Goal: Information Seeking & Learning: Learn about a topic

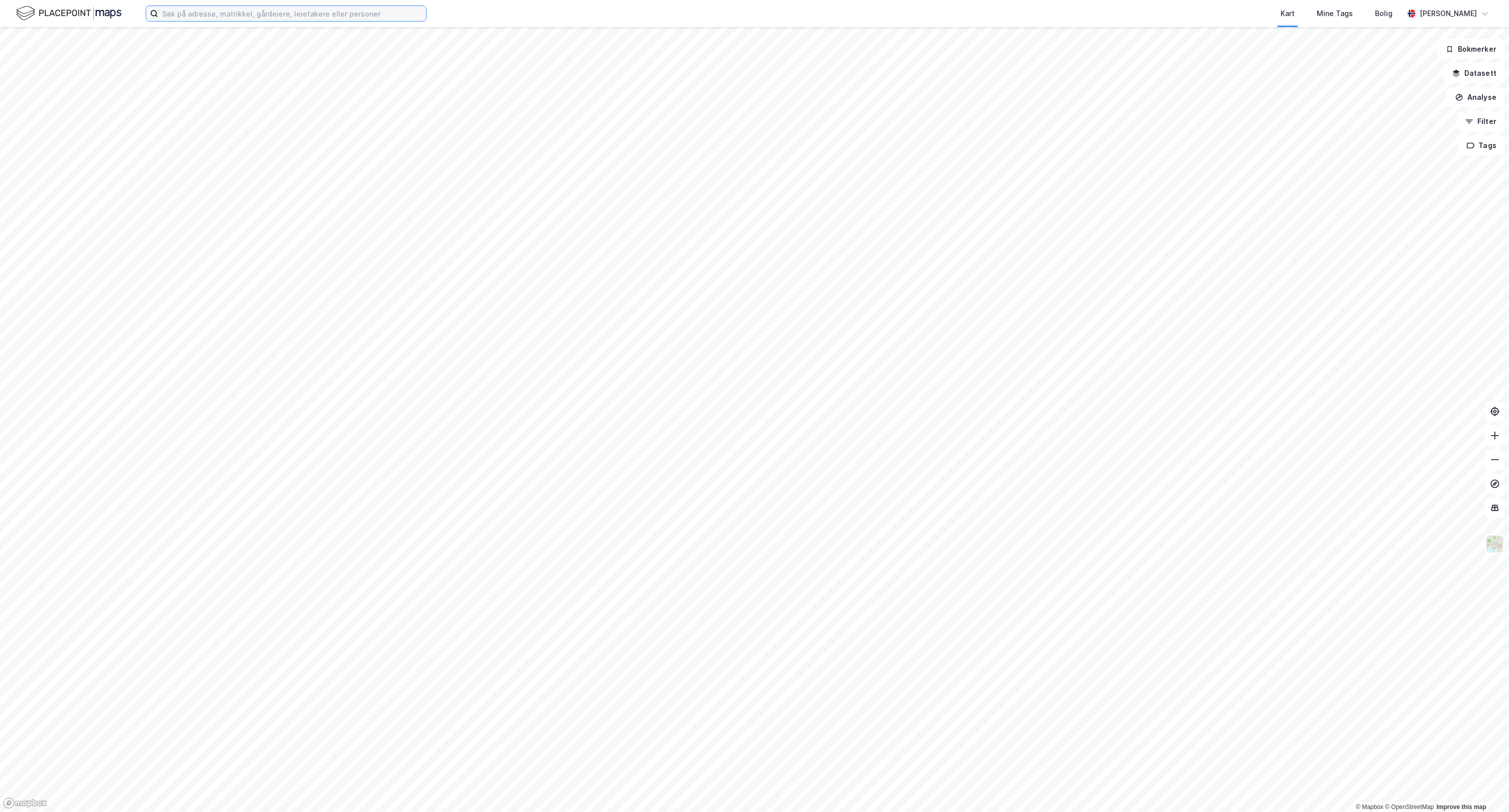
click at [332, 12] on input at bounding box center [292, 13] width 268 height 15
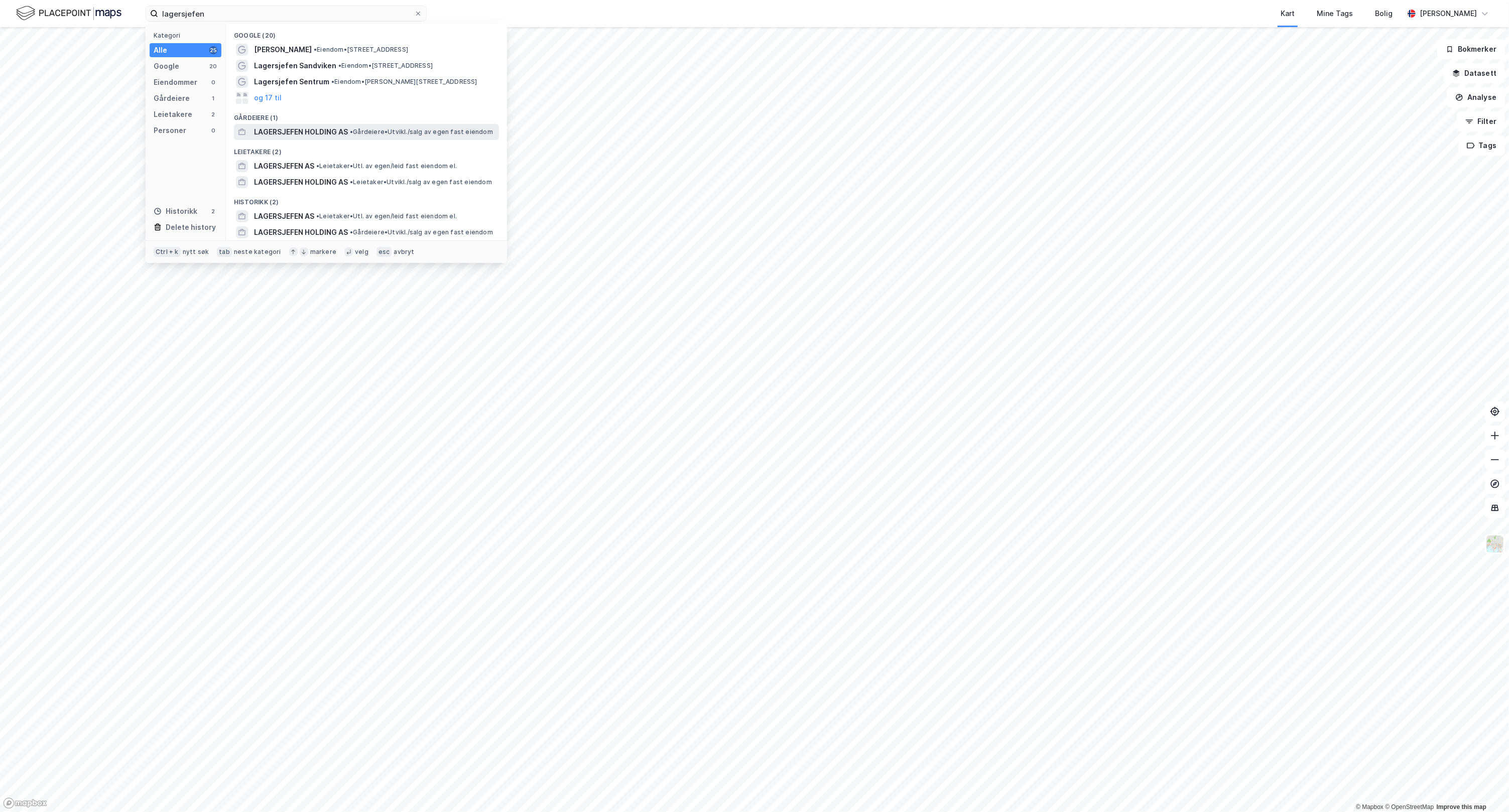
click at [337, 132] on span "LAGERSJEFEN HOLDING AS" at bounding box center [301, 132] width 94 height 12
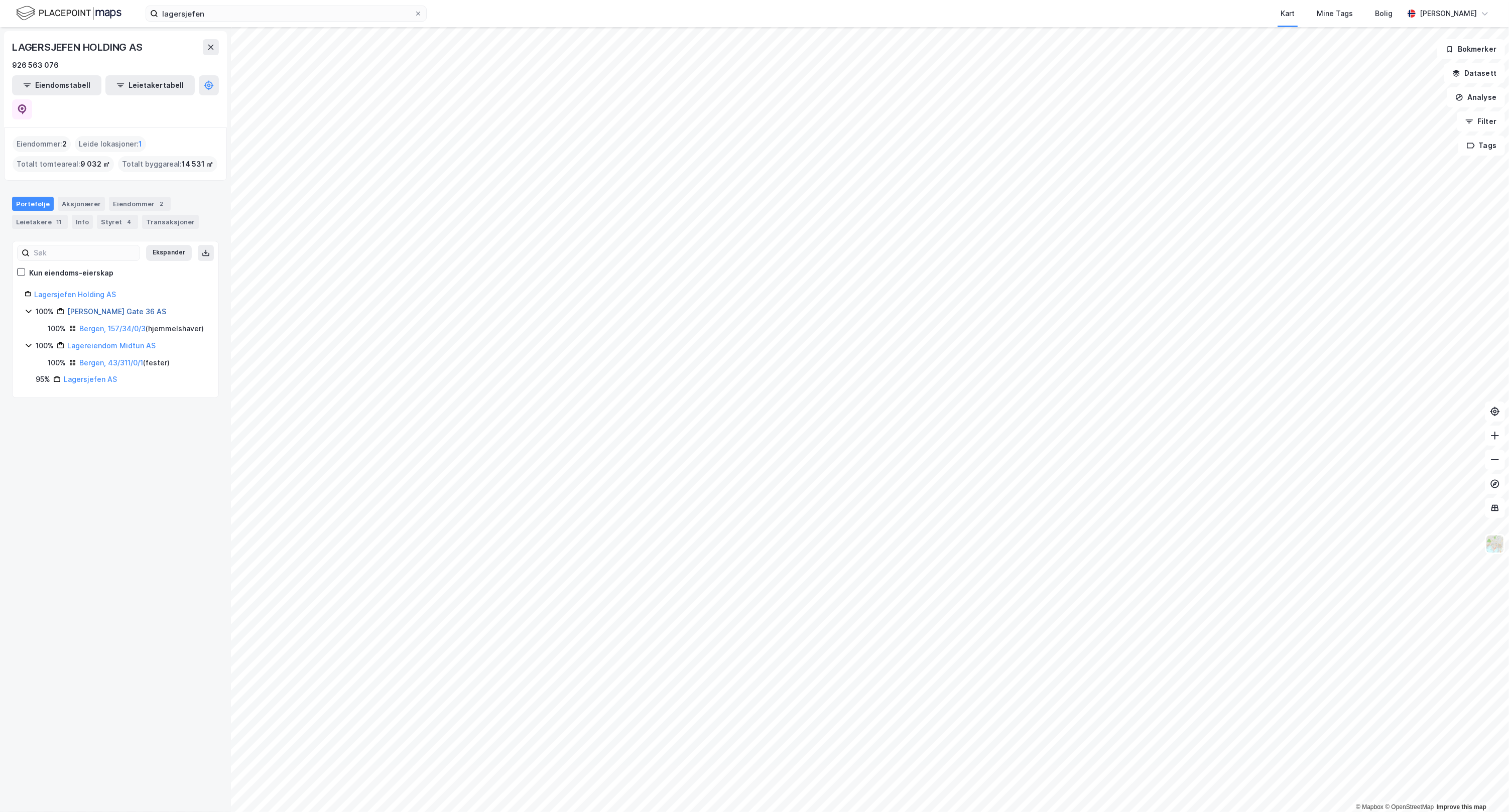
click at [104, 307] on link "[PERSON_NAME] Gate 36 AS" at bounding box center [117, 311] width 99 height 9
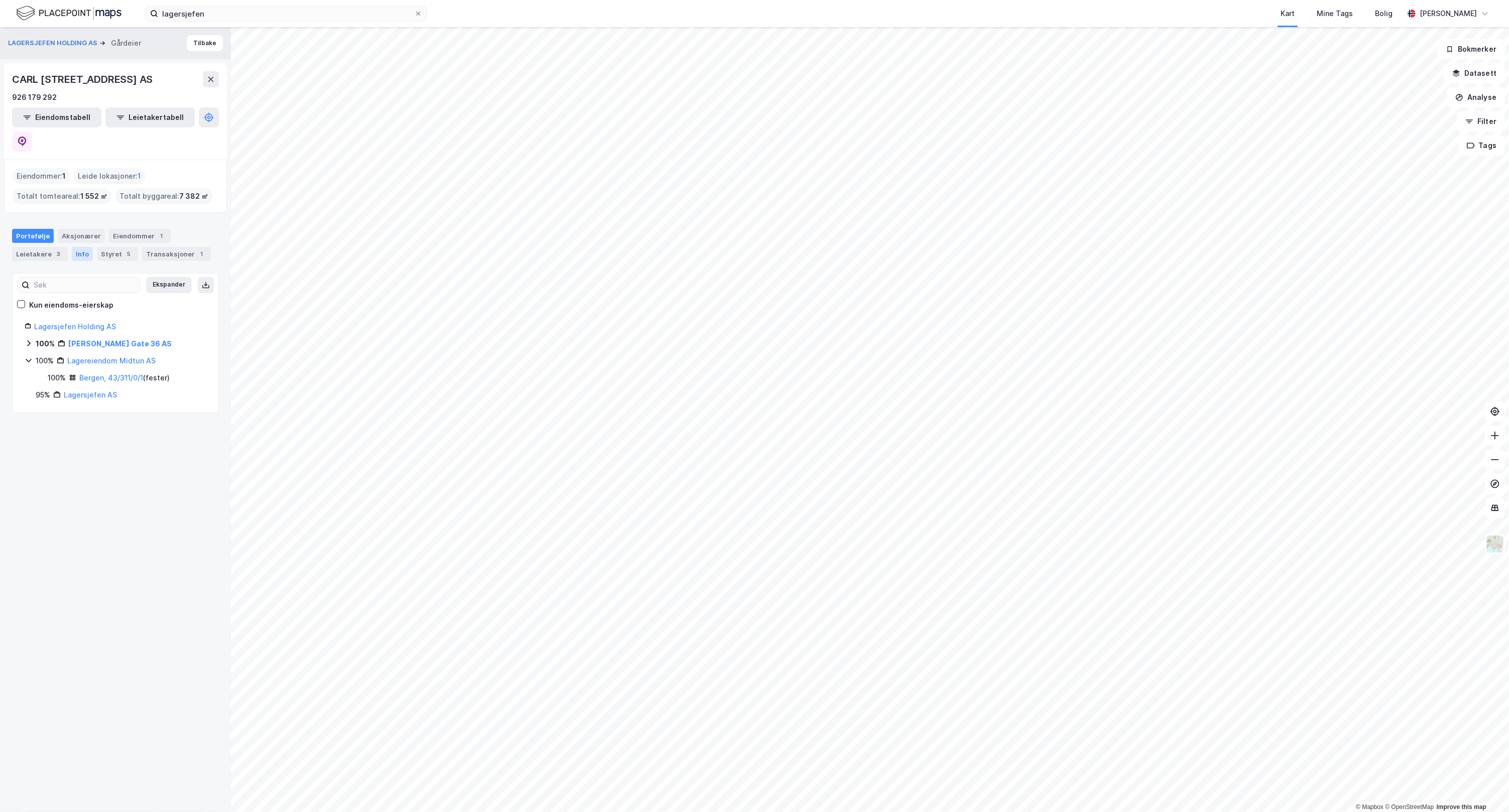
click at [84, 247] on div "Info" at bounding box center [83, 254] width 21 height 14
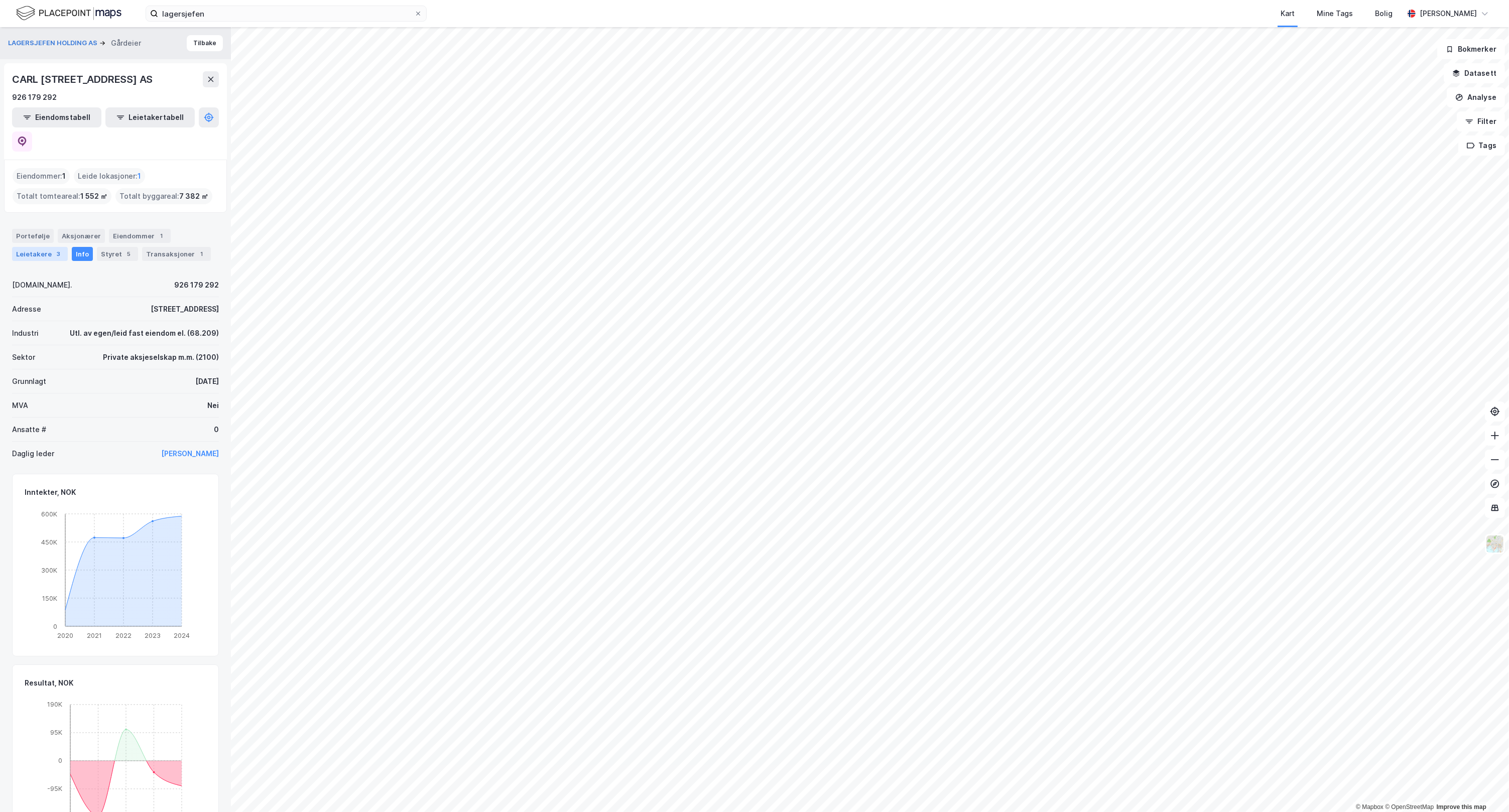
click at [56, 249] on div "3" at bounding box center [59, 253] width 10 height 10
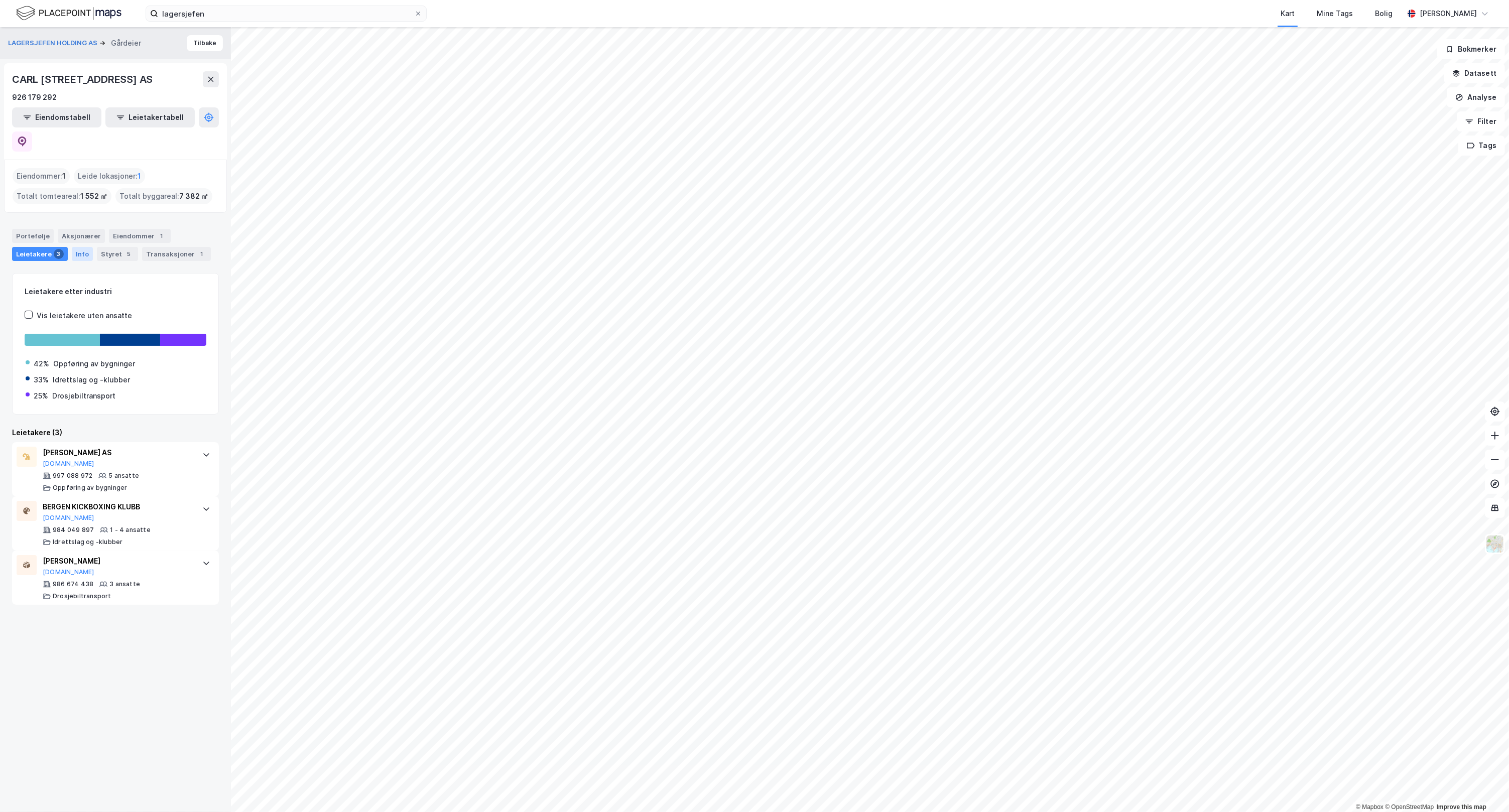
click at [86, 247] on div "Info" at bounding box center [83, 254] width 21 height 14
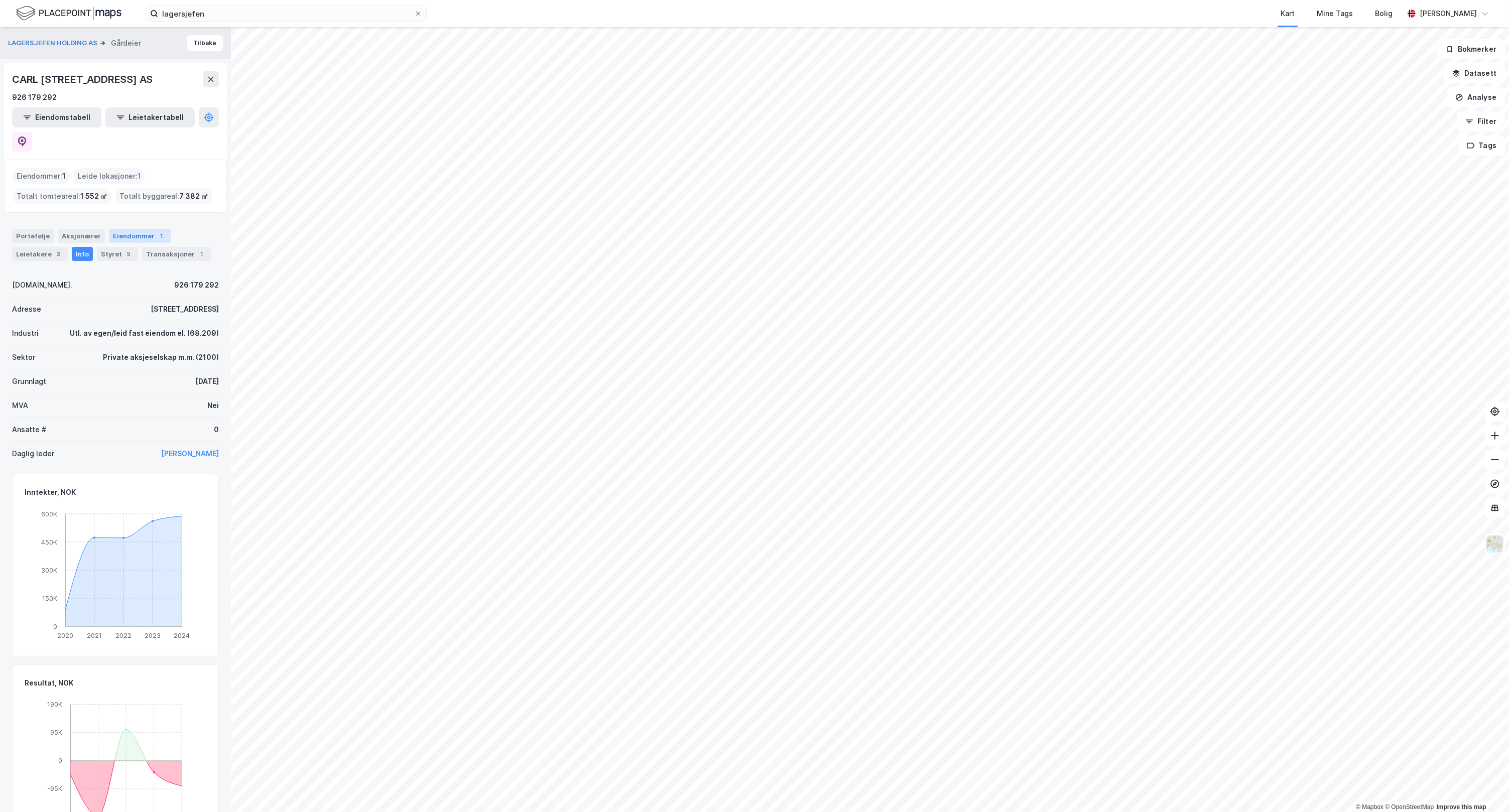
click at [136, 229] on div "Eiendommer 1" at bounding box center [139, 236] width 62 height 14
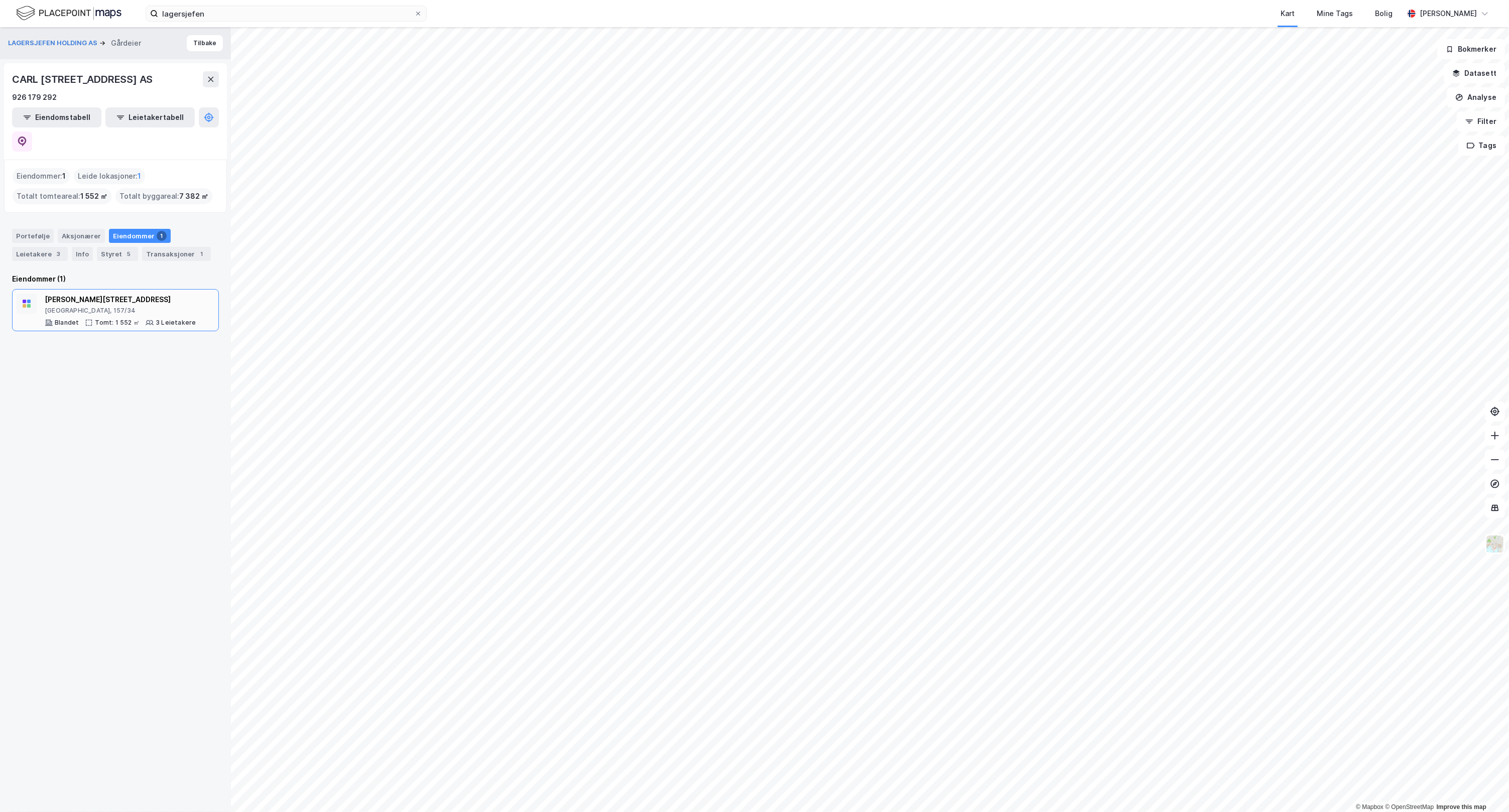
click at [69, 307] on div "[GEOGRAPHIC_DATA], 157/34" at bounding box center [120, 311] width 151 height 8
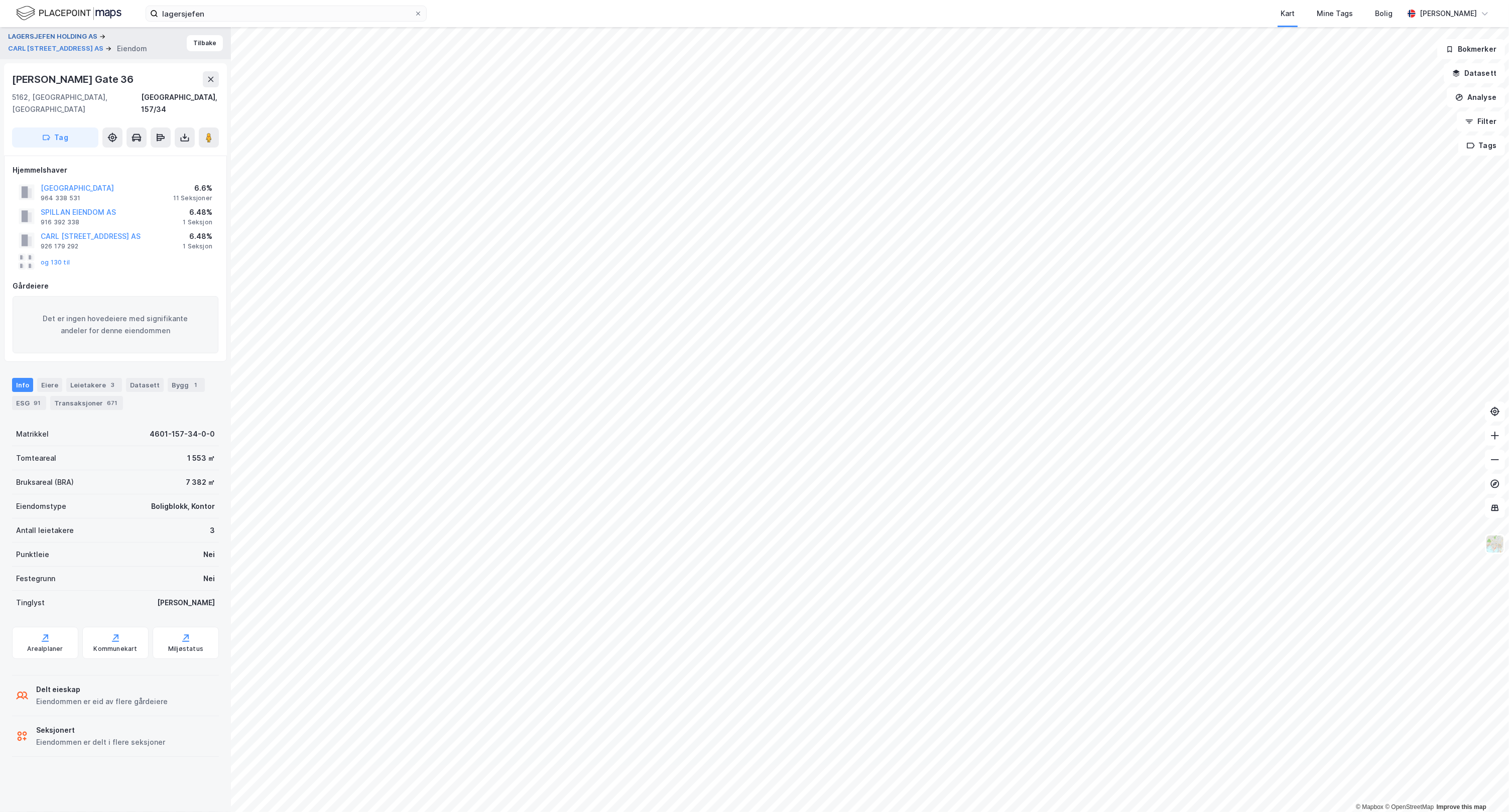
click at [56, 33] on button "LAGERSJEFEN HOLDING AS" at bounding box center [54, 36] width 91 height 10
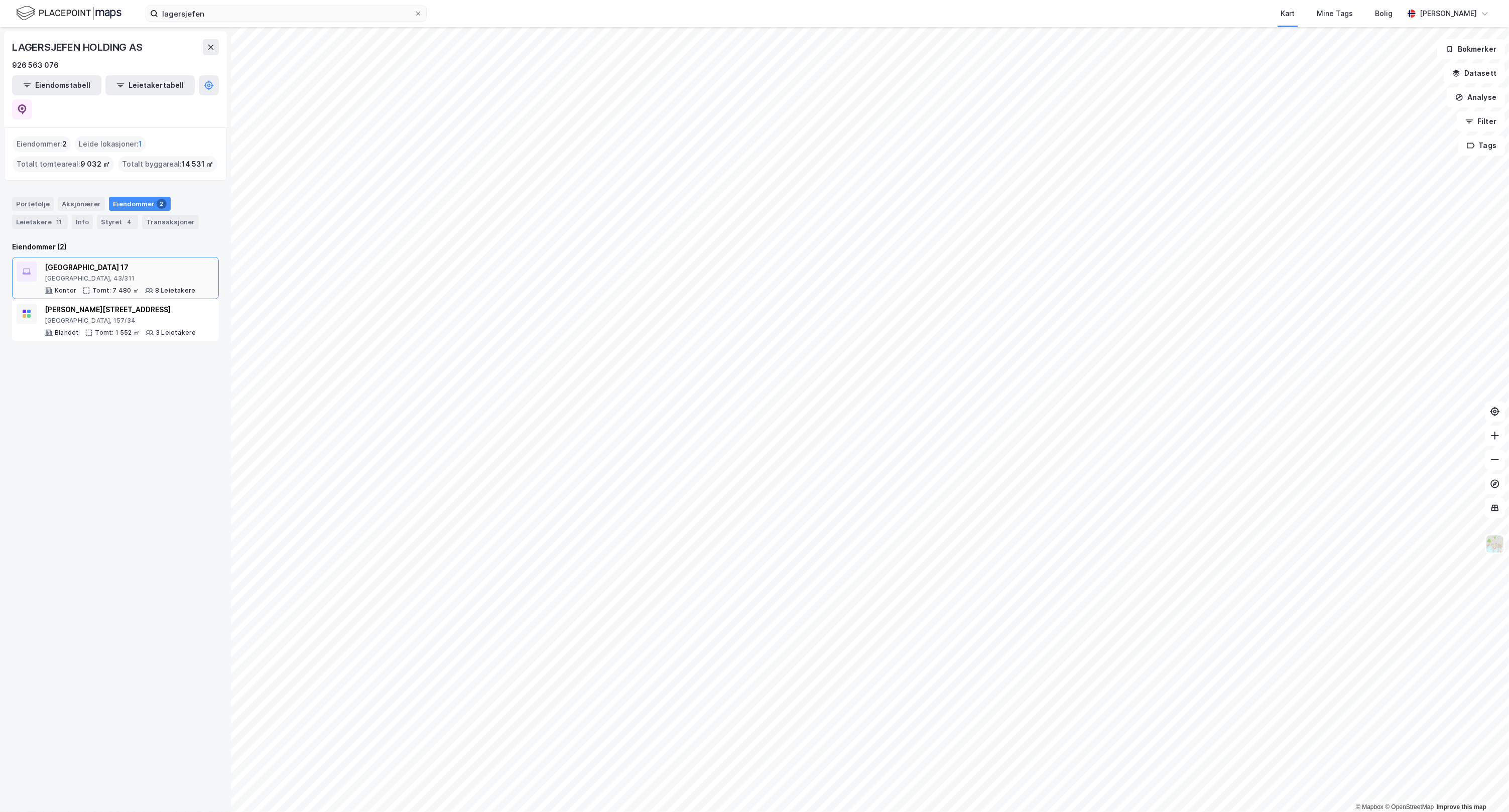
click at [128, 286] on div "Tomt: 7 480 ㎡" at bounding box center [116, 290] width 47 height 8
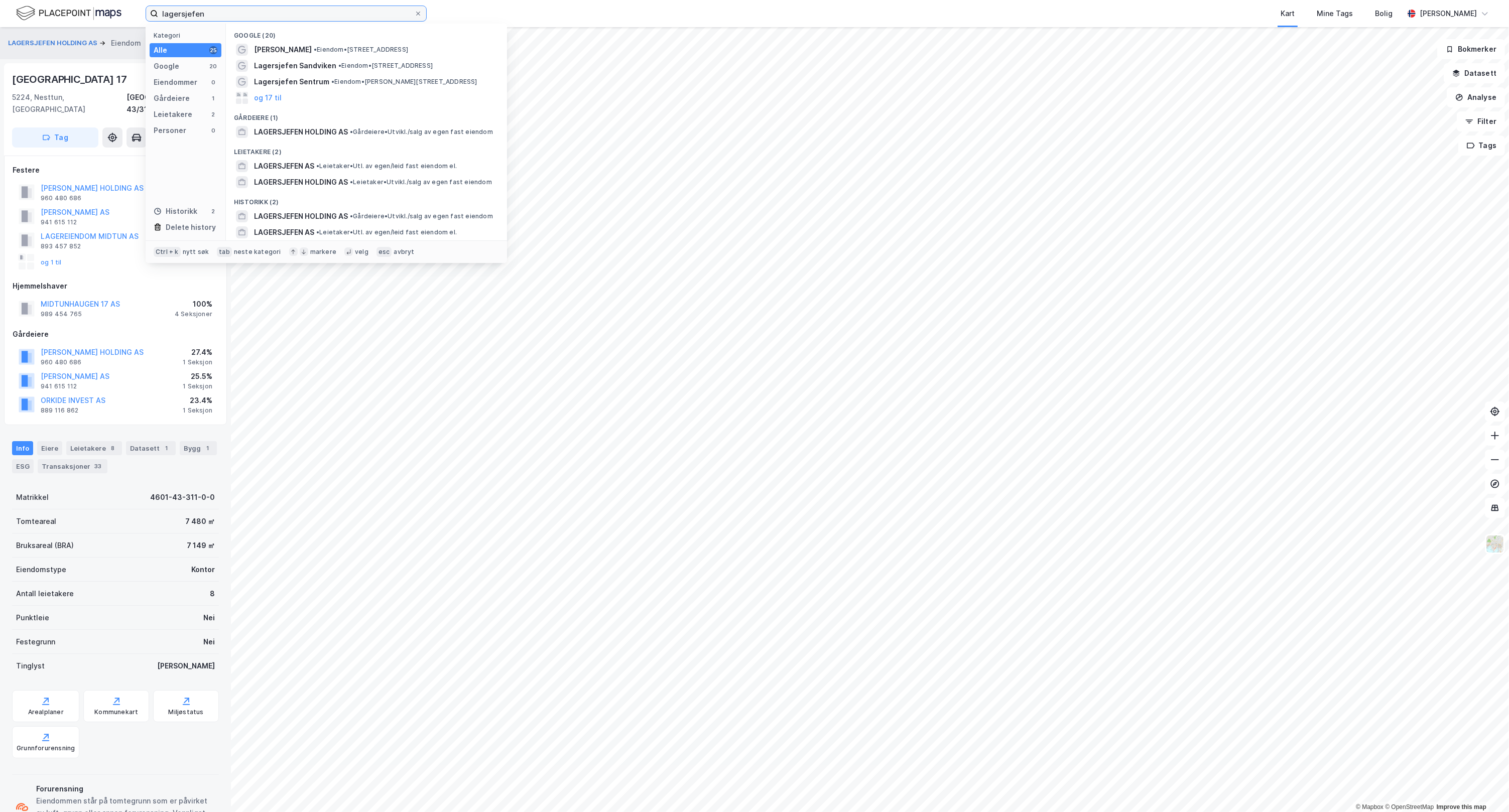
drag, startPoint x: 298, startPoint y: 11, endPoint x: 66, endPoint y: 2, distance: 232.2
click at [66, 2] on div "lagersjefen Kategori Alle 25 Google 20 Eiendommer 0 Gårdeiere 1 Leietakere 2 Pe…" at bounding box center [754, 13] width 1509 height 27
paste input "Rennesøygata 14-16"
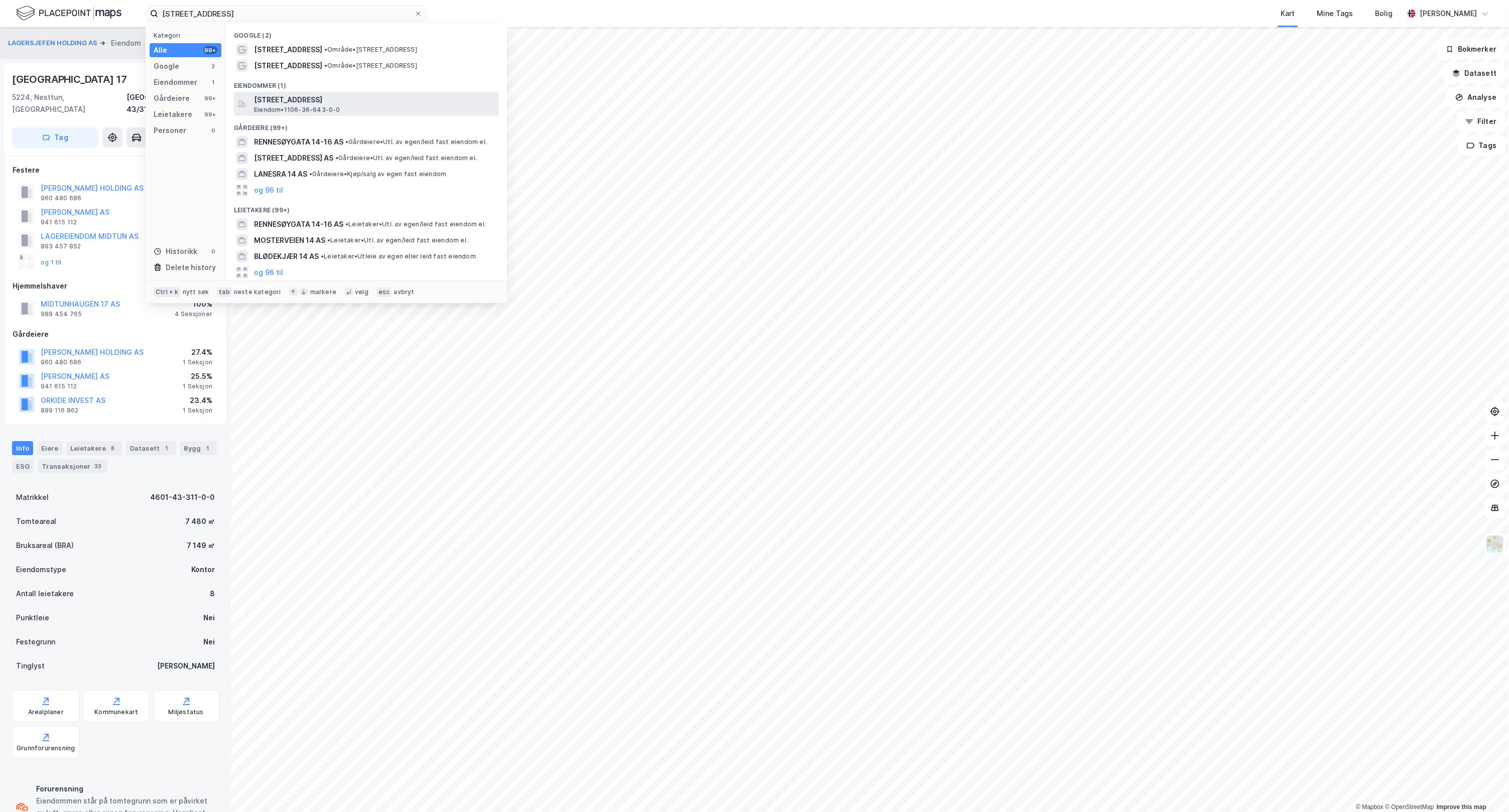
click at [413, 95] on span "[STREET_ADDRESS]" at bounding box center [374, 100] width 241 height 12
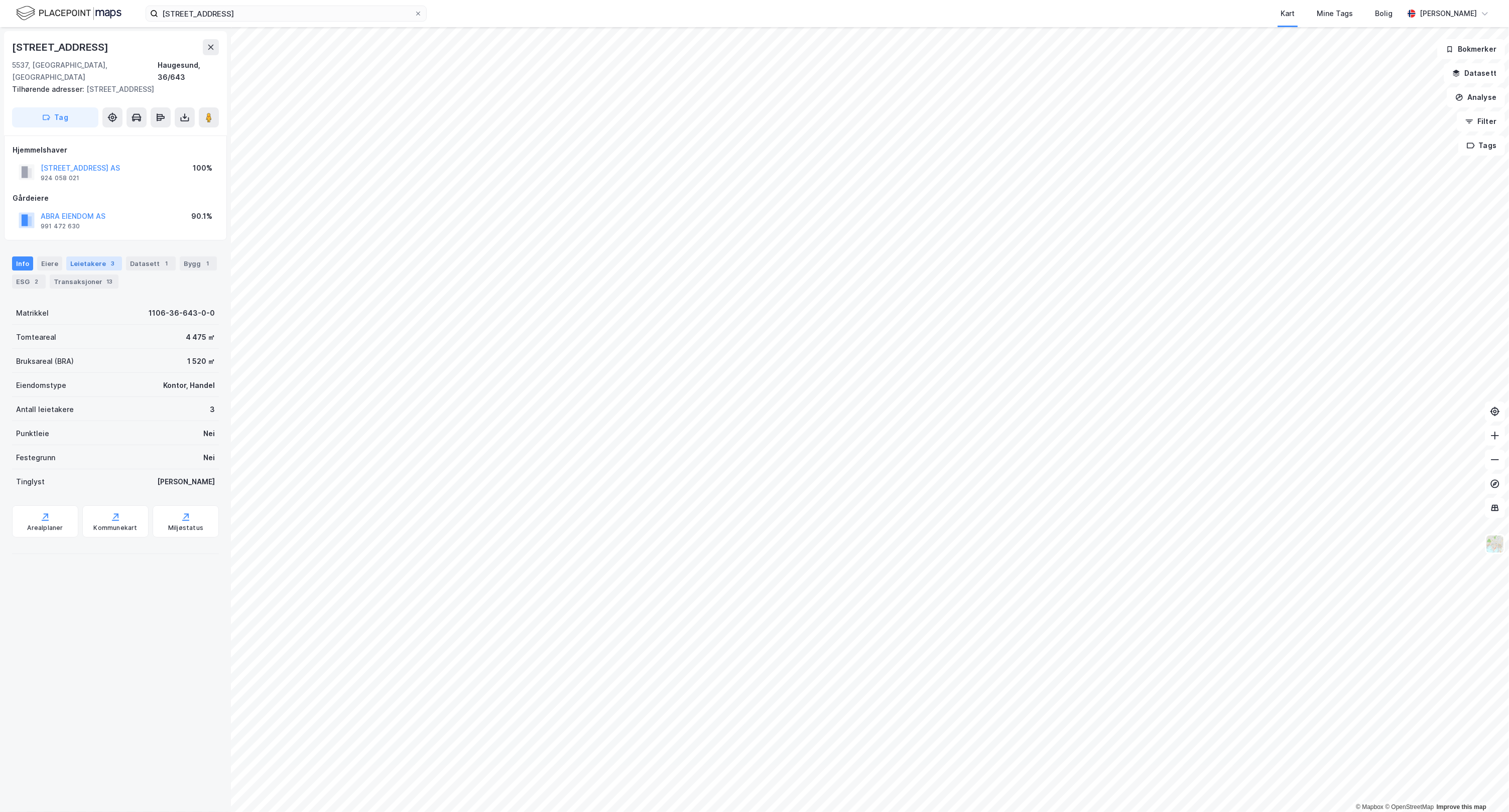
click at [96, 256] on div "Leietakere 3" at bounding box center [94, 263] width 56 height 14
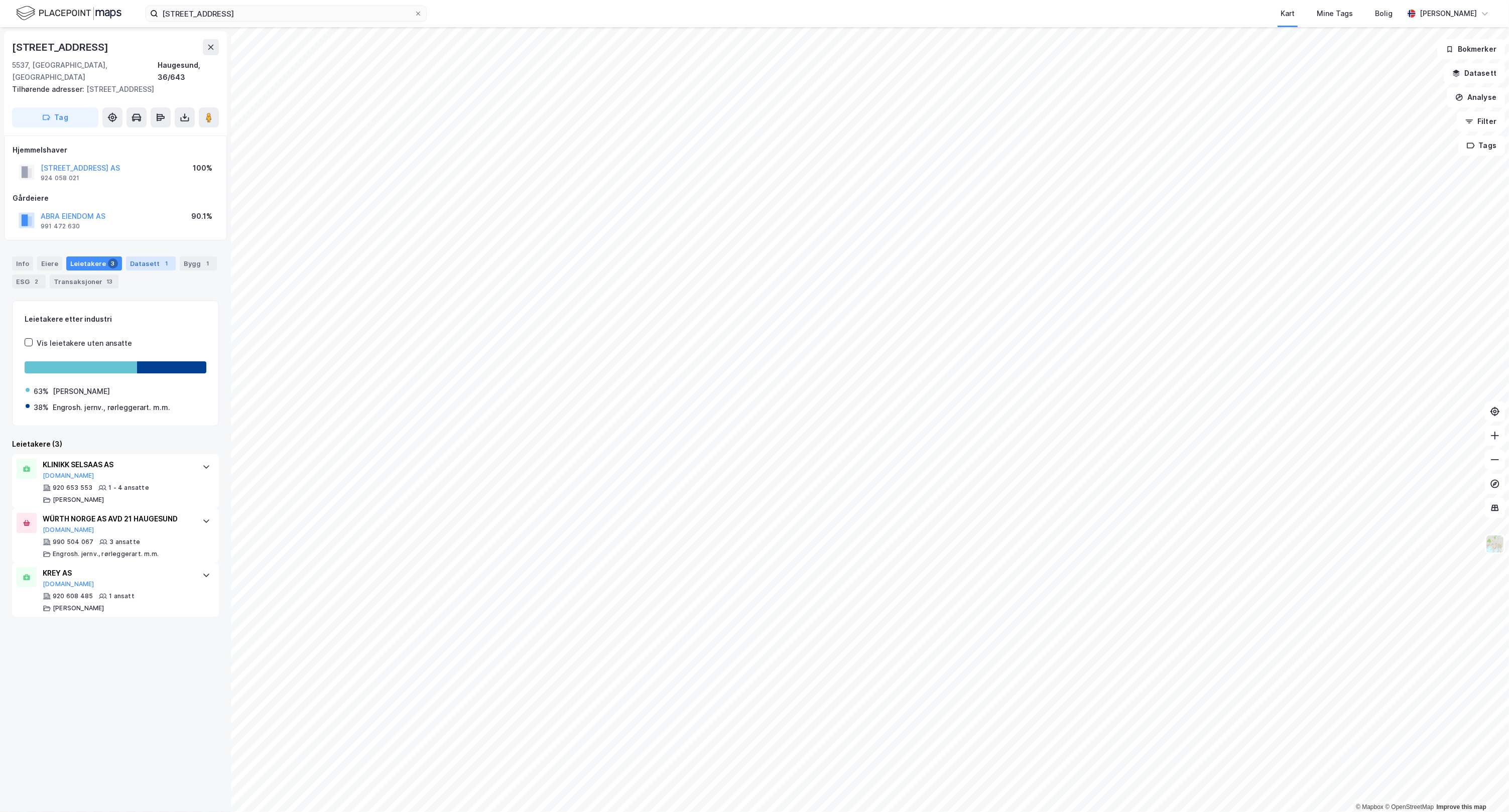
click at [151, 256] on div "Datasett 1" at bounding box center [151, 263] width 50 height 14
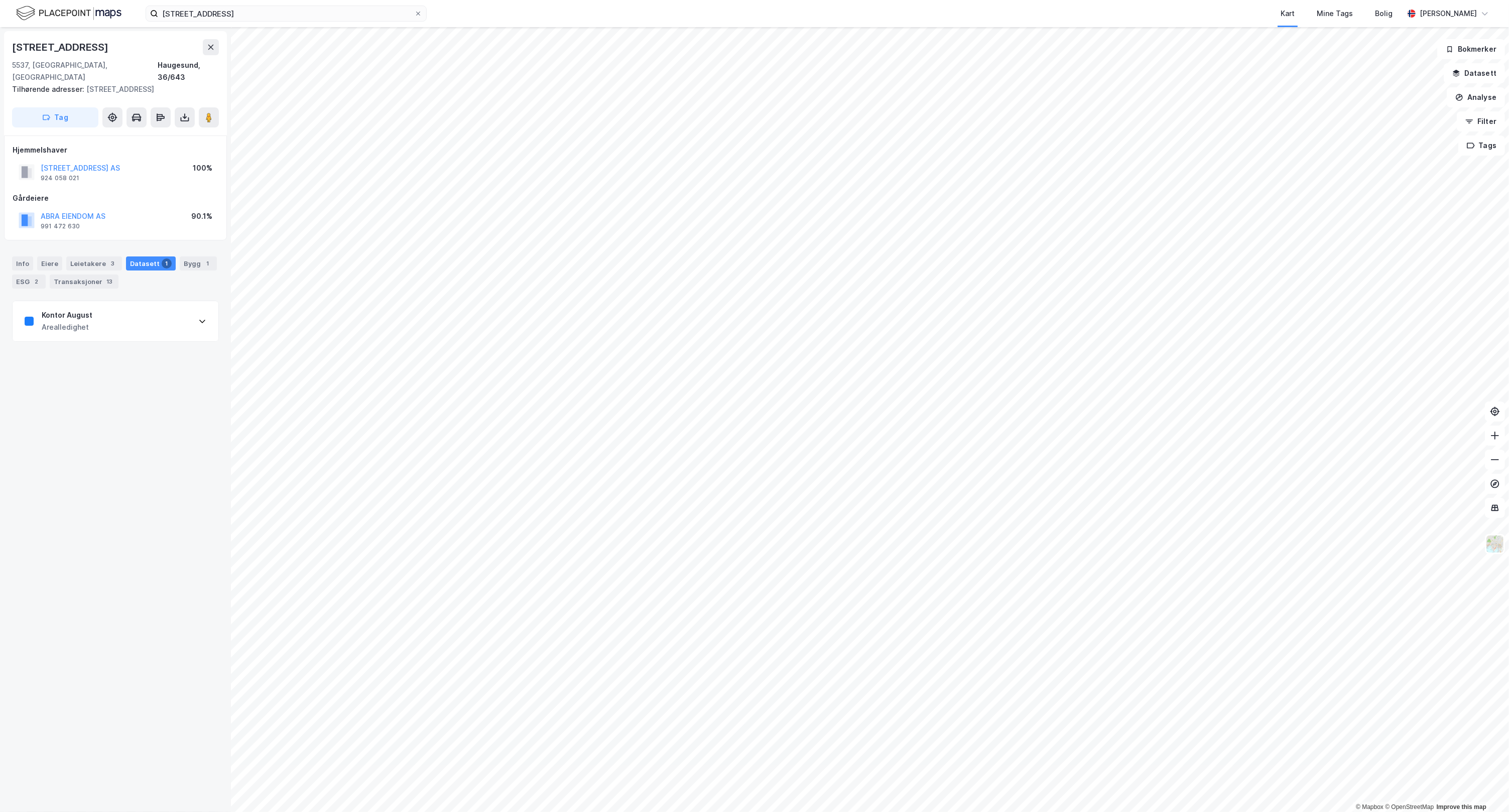
click at [198, 317] on icon at bounding box center [202, 321] width 8 height 8
click at [192, 256] on div "Bygg 1" at bounding box center [198, 263] width 37 height 14
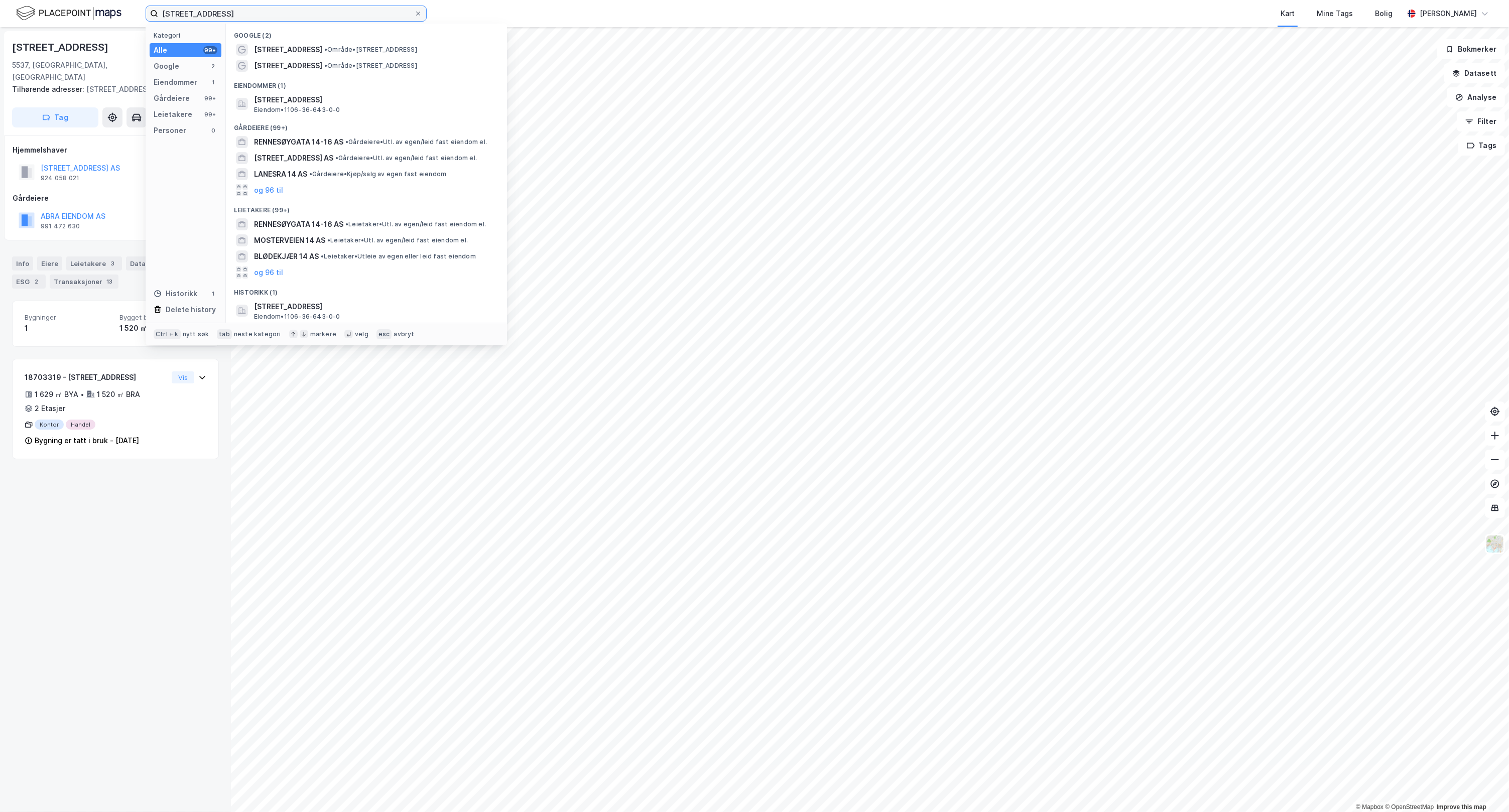
drag, startPoint x: 284, startPoint y: 15, endPoint x: -224, endPoint y: 41, distance: 508.7
click at [0, 41] on html "[STREET_ADDRESS] Kategori Alle 99+ Google 2 Eiendommer 1 Gårdeiere 99+ Leietake…" at bounding box center [754, 406] width 1509 height 812
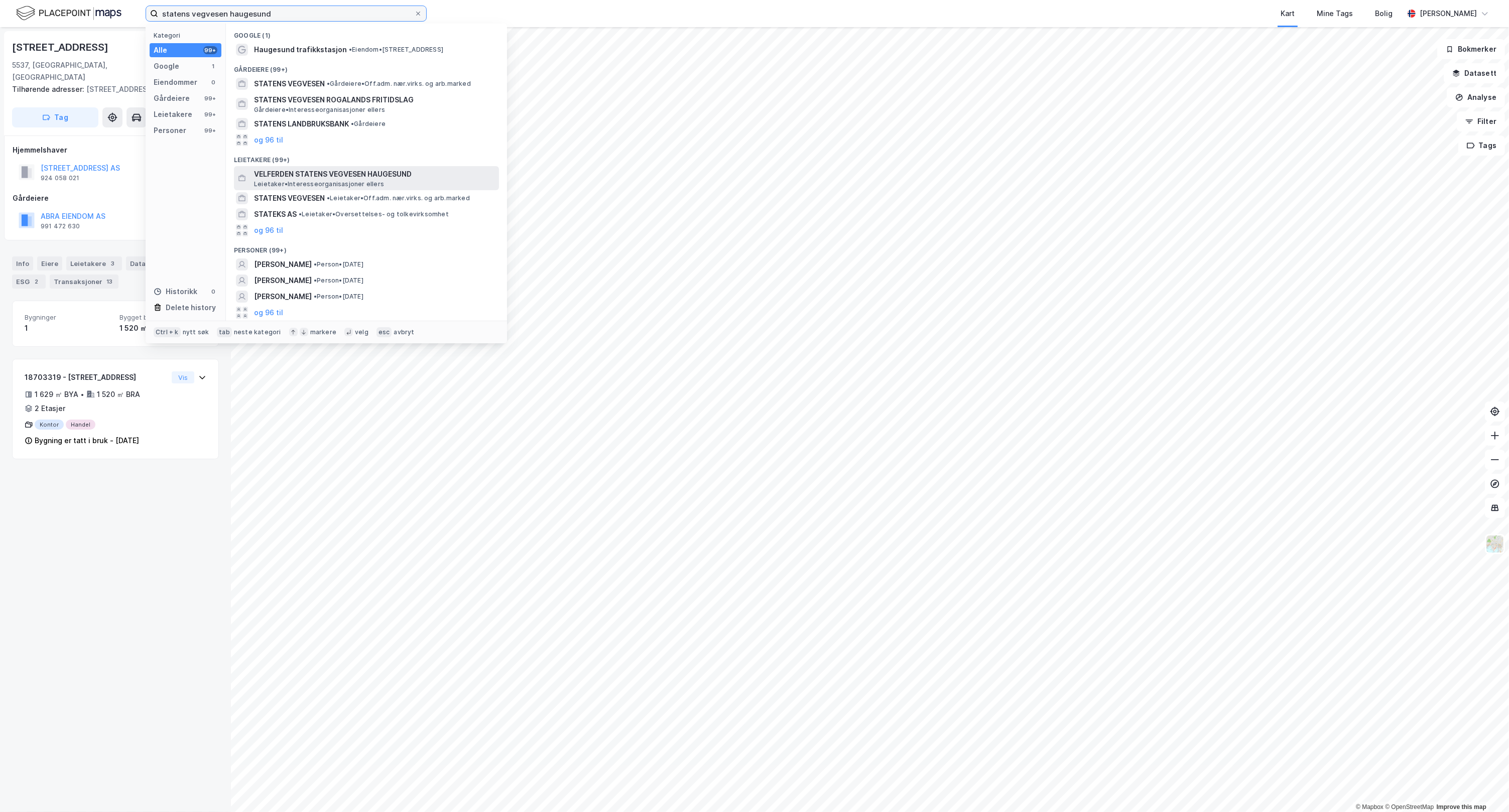
type input "statens vegvesen haugesund"
click at [444, 174] on span "VELFERDEN STATENS VEGVESEN HAUGESUND" at bounding box center [374, 174] width 241 height 12
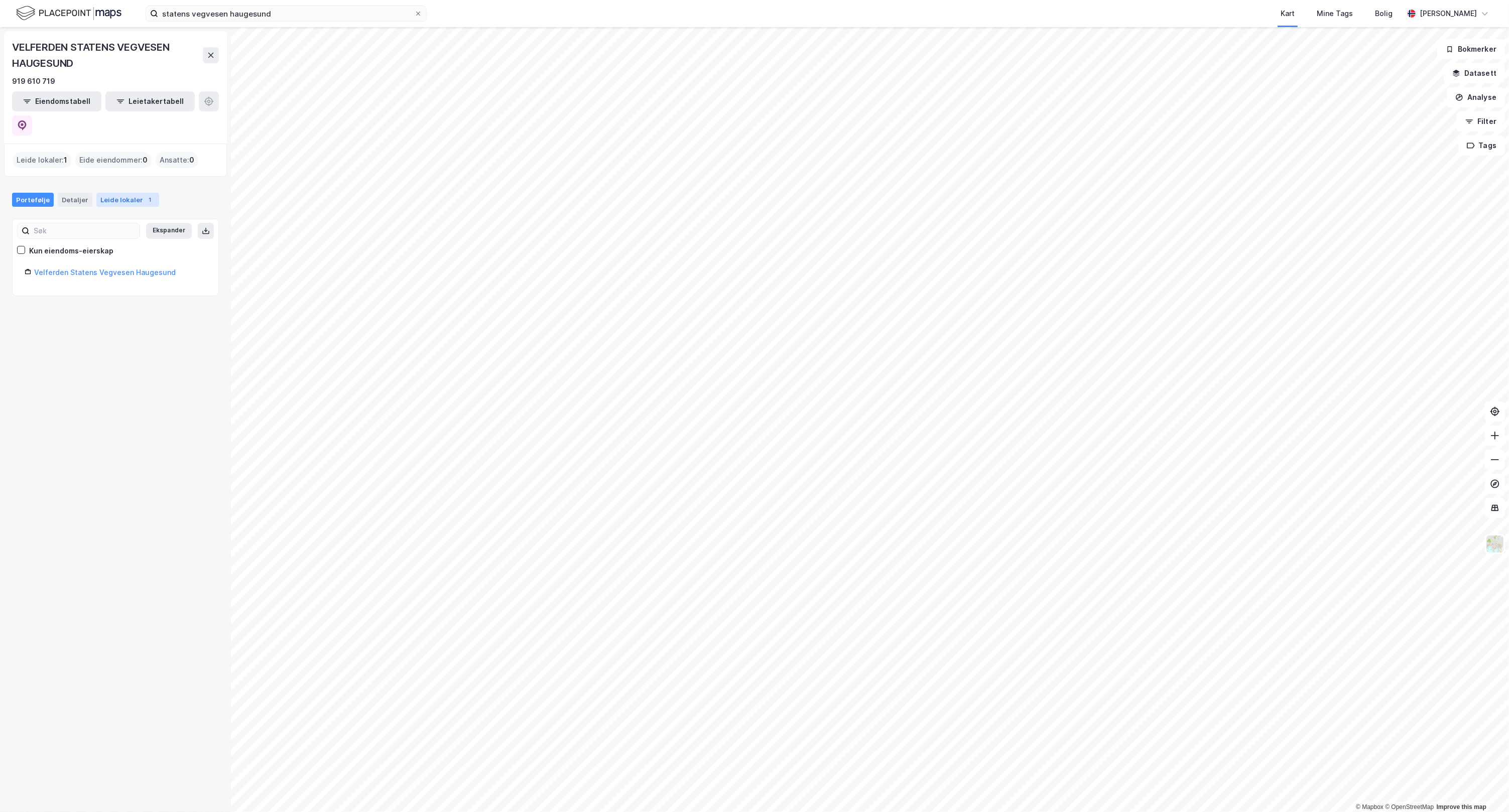
click at [132, 193] on div "Leide lokaler 1" at bounding box center [128, 200] width 63 height 14
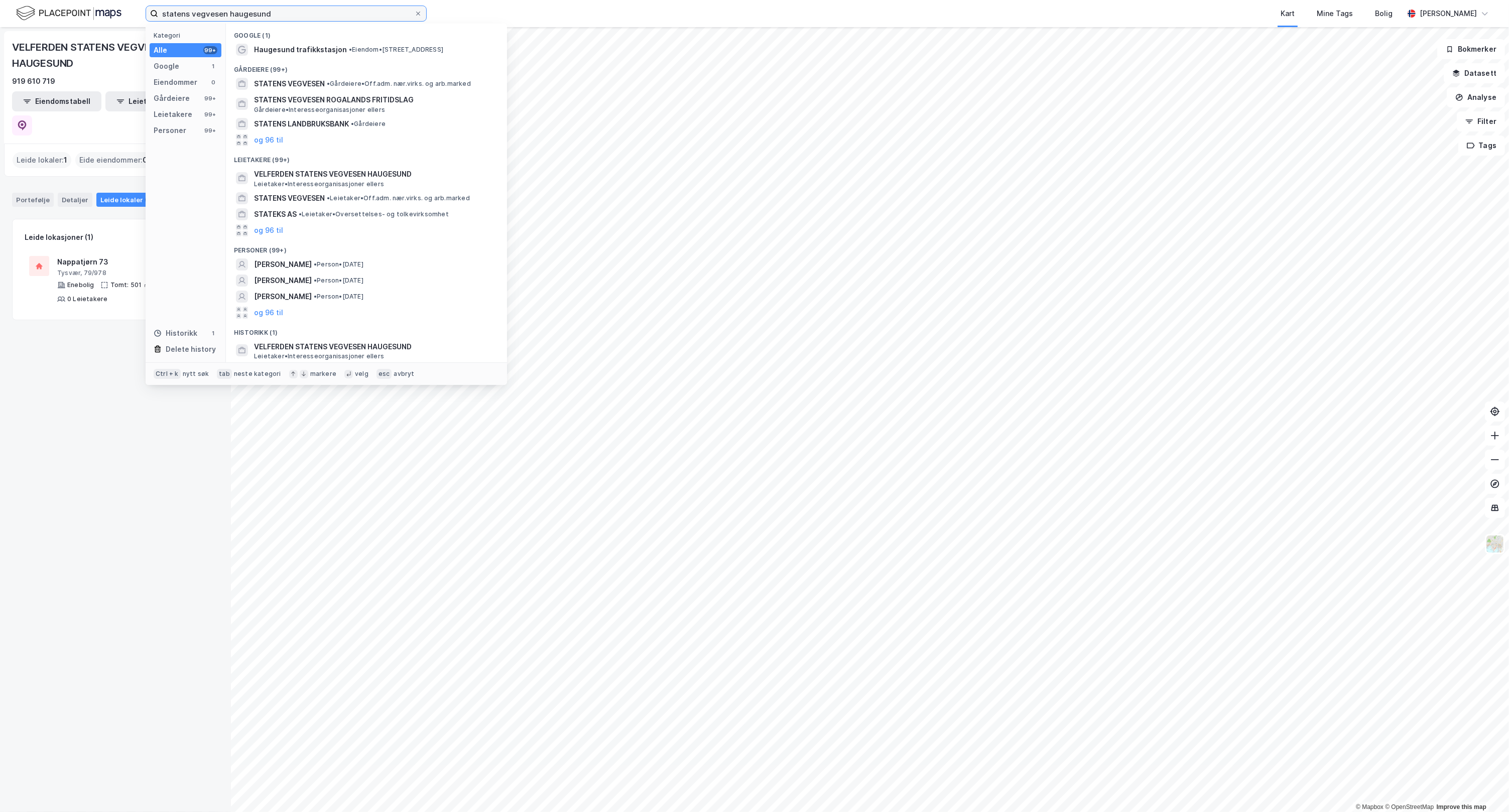
click at [314, 18] on input "statens vegvesen haugesund" at bounding box center [286, 13] width 256 height 15
click at [373, 46] on span "• Eiendom • [STREET_ADDRESS]" at bounding box center [396, 50] width 94 height 8
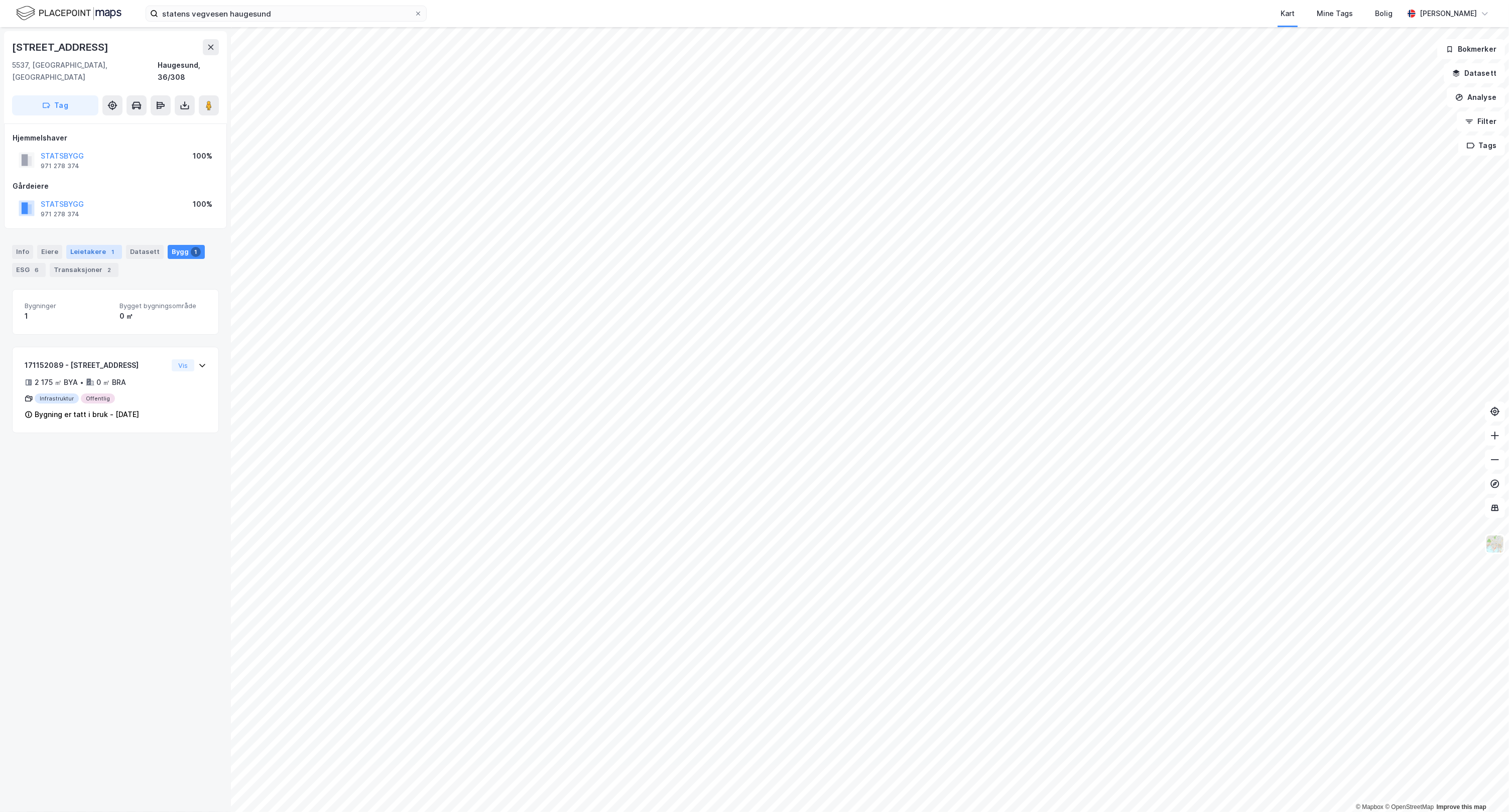
click at [95, 245] on div "Leietakere 1" at bounding box center [94, 252] width 56 height 14
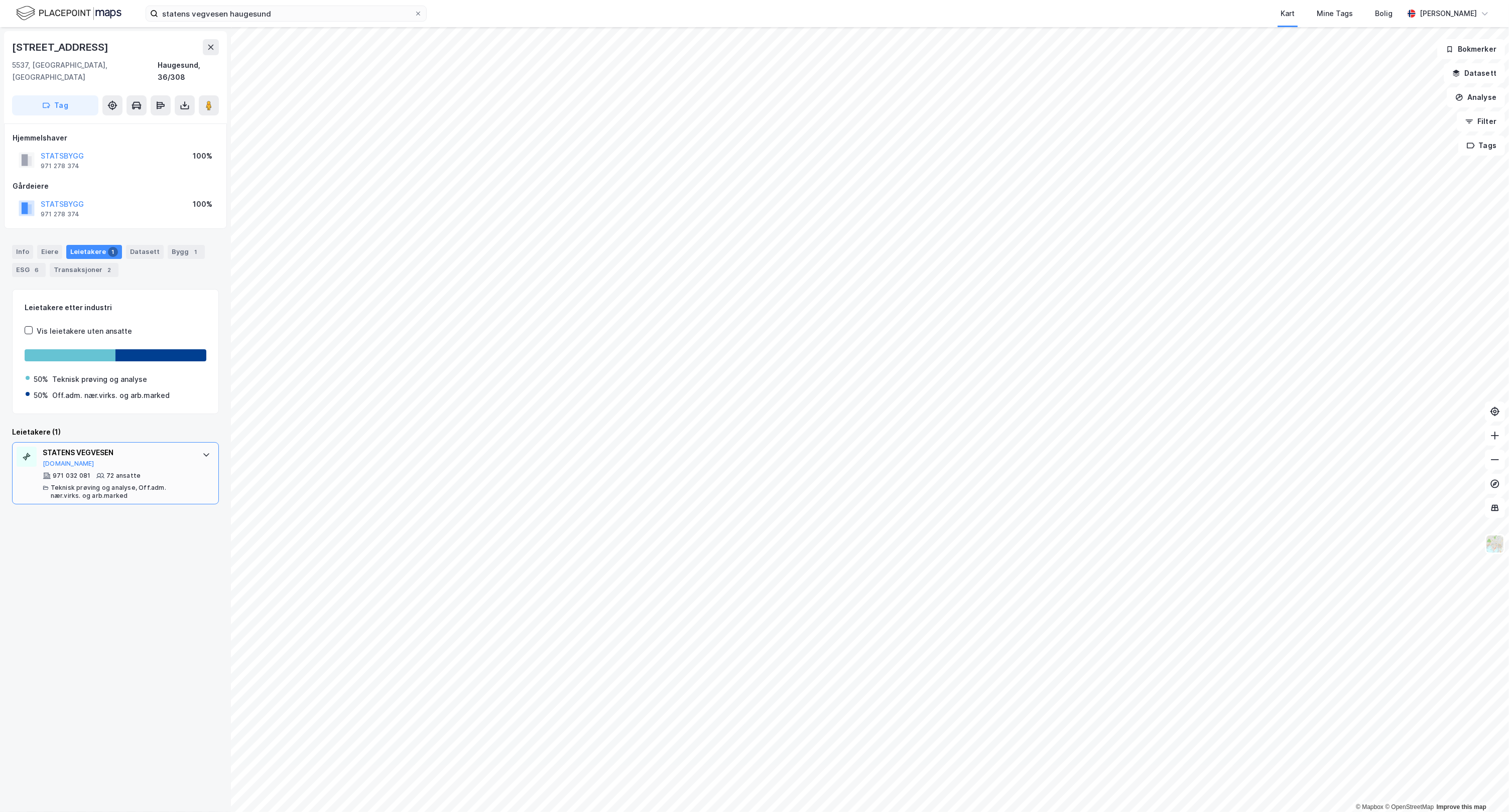
click at [143, 472] on div "971 032 081 72 ansatte Teknisk prøving og analyse, Off.adm. nær.virks. og arb.m…" at bounding box center [117, 486] width 149 height 28
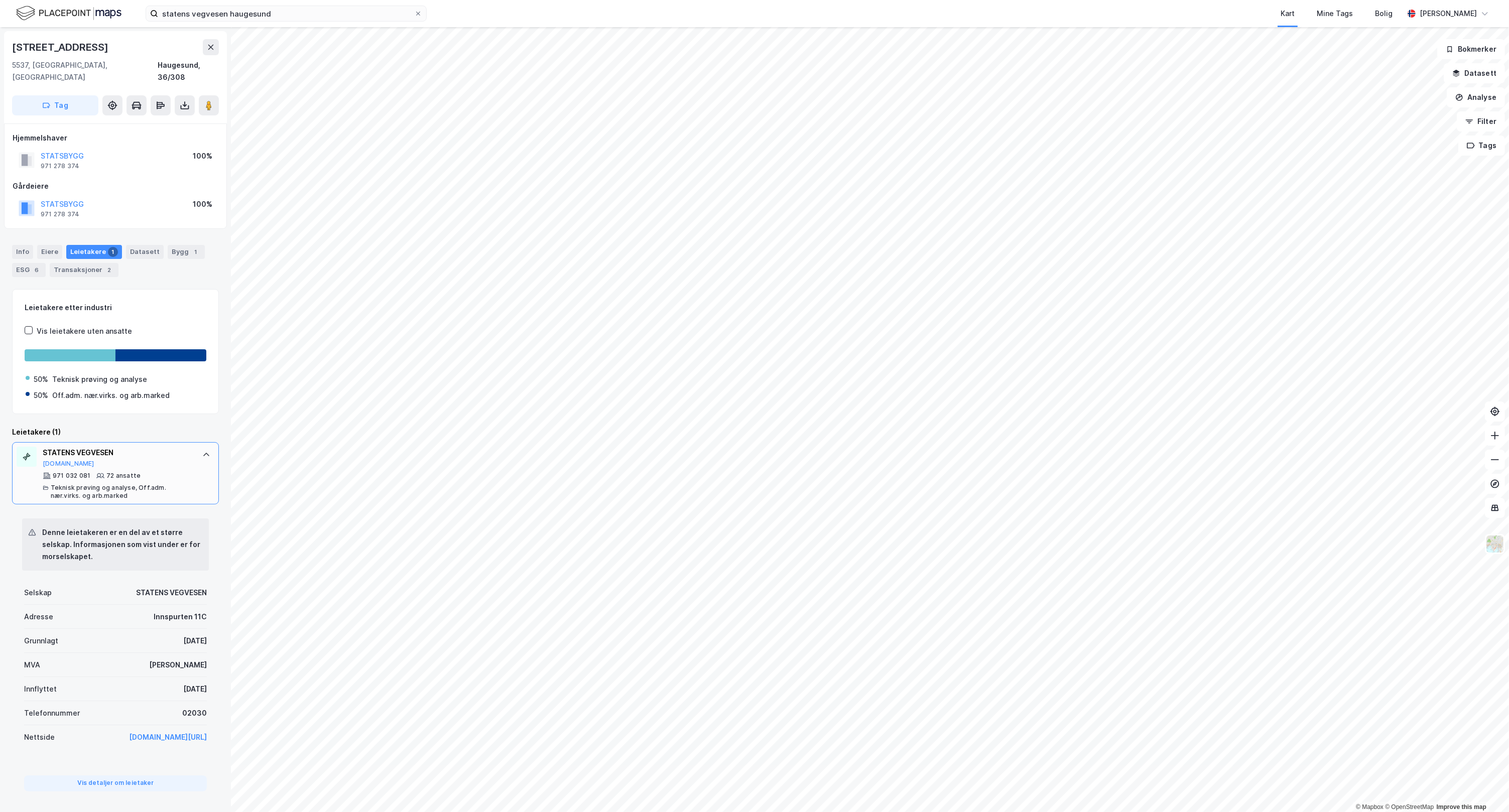
click at [202, 451] on icon at bounding box center [206, 455] width 8 height 8
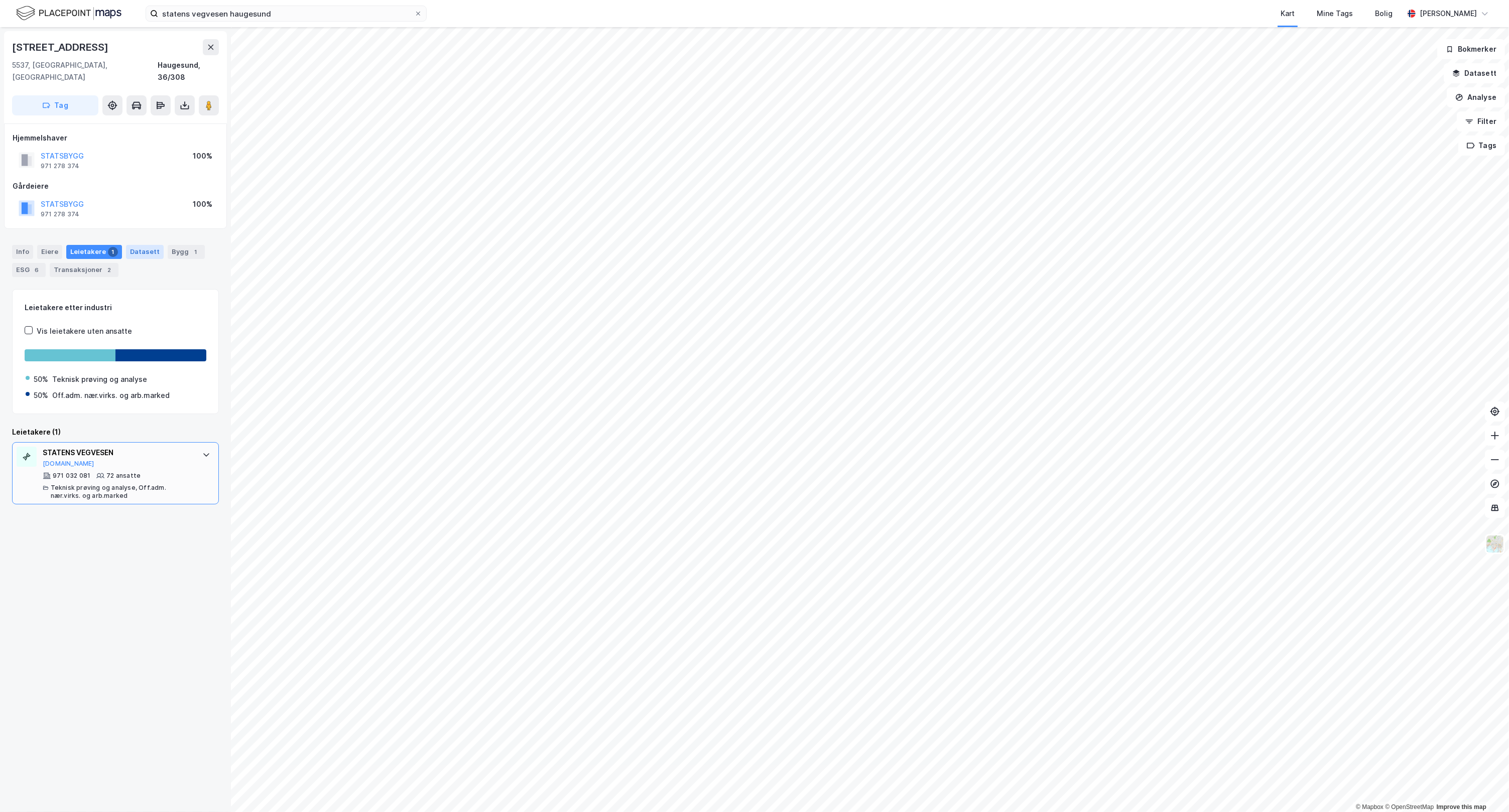
click at [146, 245] on div "Datasett" at bounding box center [145, 252] width 37 height 14
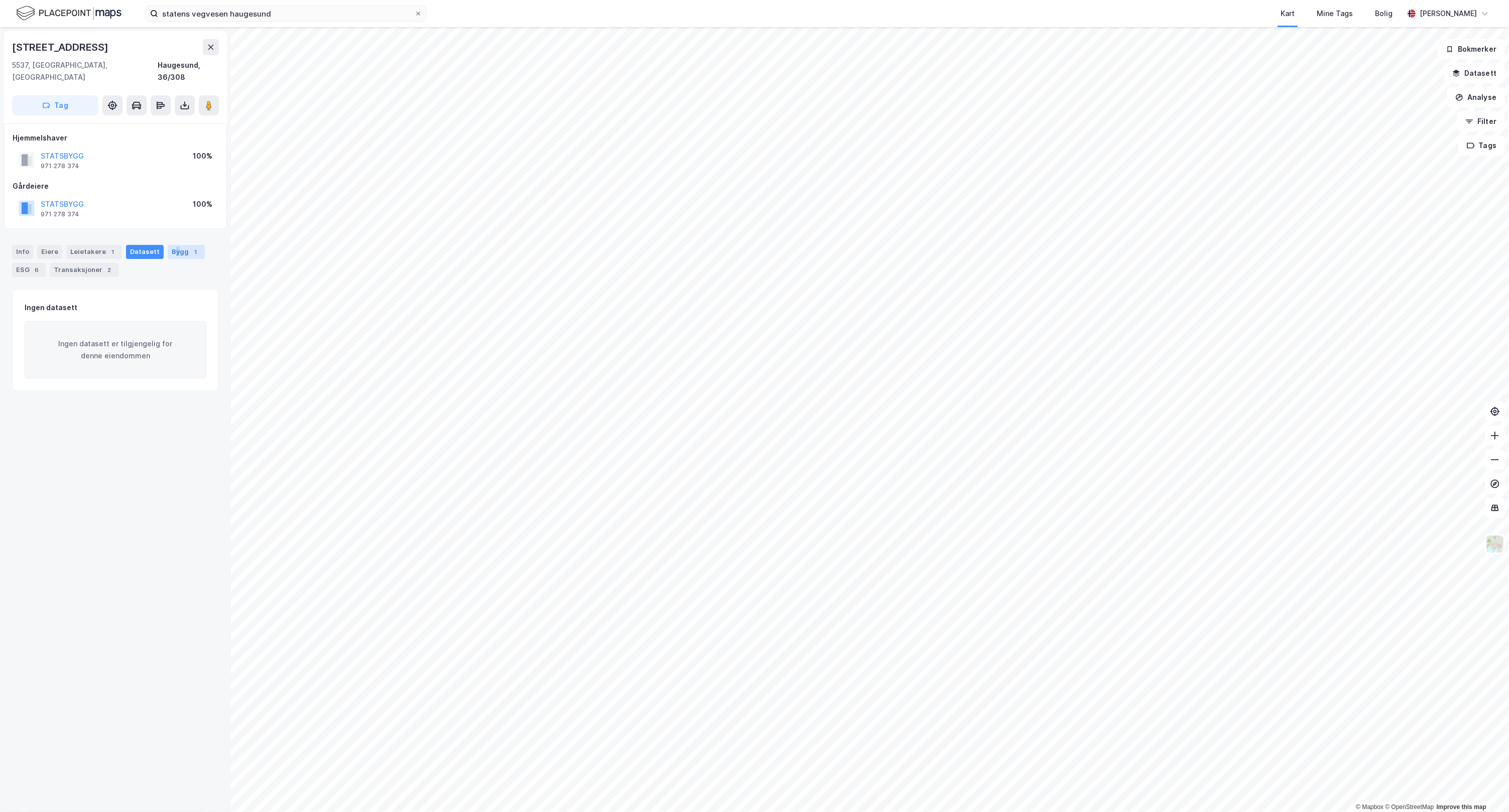
click at [170, 245] on div "Bygg 1" at bounding box center [186, 252] width 37 height 14
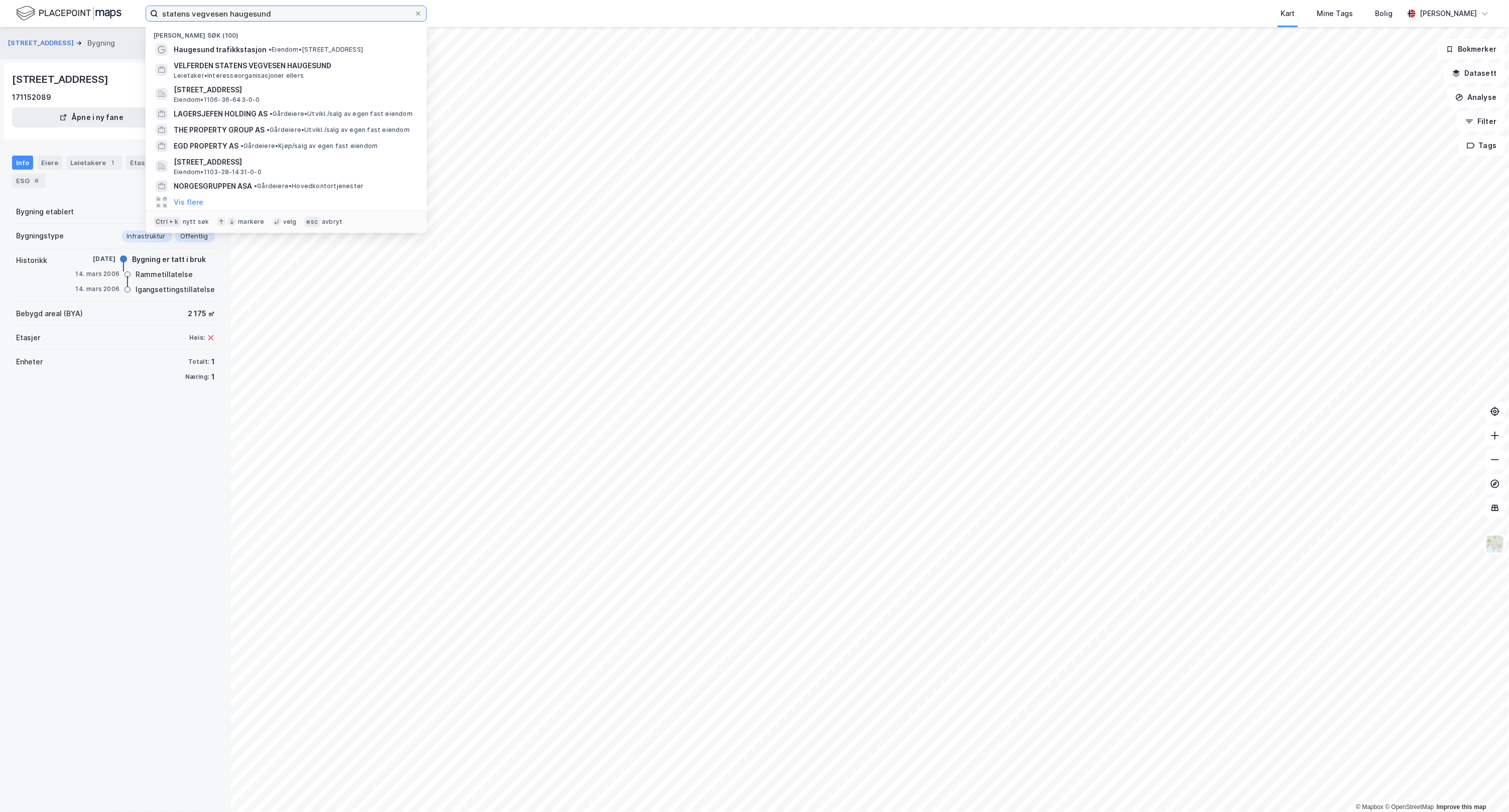
drag, startPoint x: 265, startPoint y: 11, endPoint x: 152, endPoint y: 15, distance: 113.1
click at [152, 15] on label "statens vegvesen haugesund" at bounding box center [286, 13] width 281 height 16
click at [310, 87] on span "[STREET_ADDRESS]" at bounding box center [294, 90] width 241 height 12
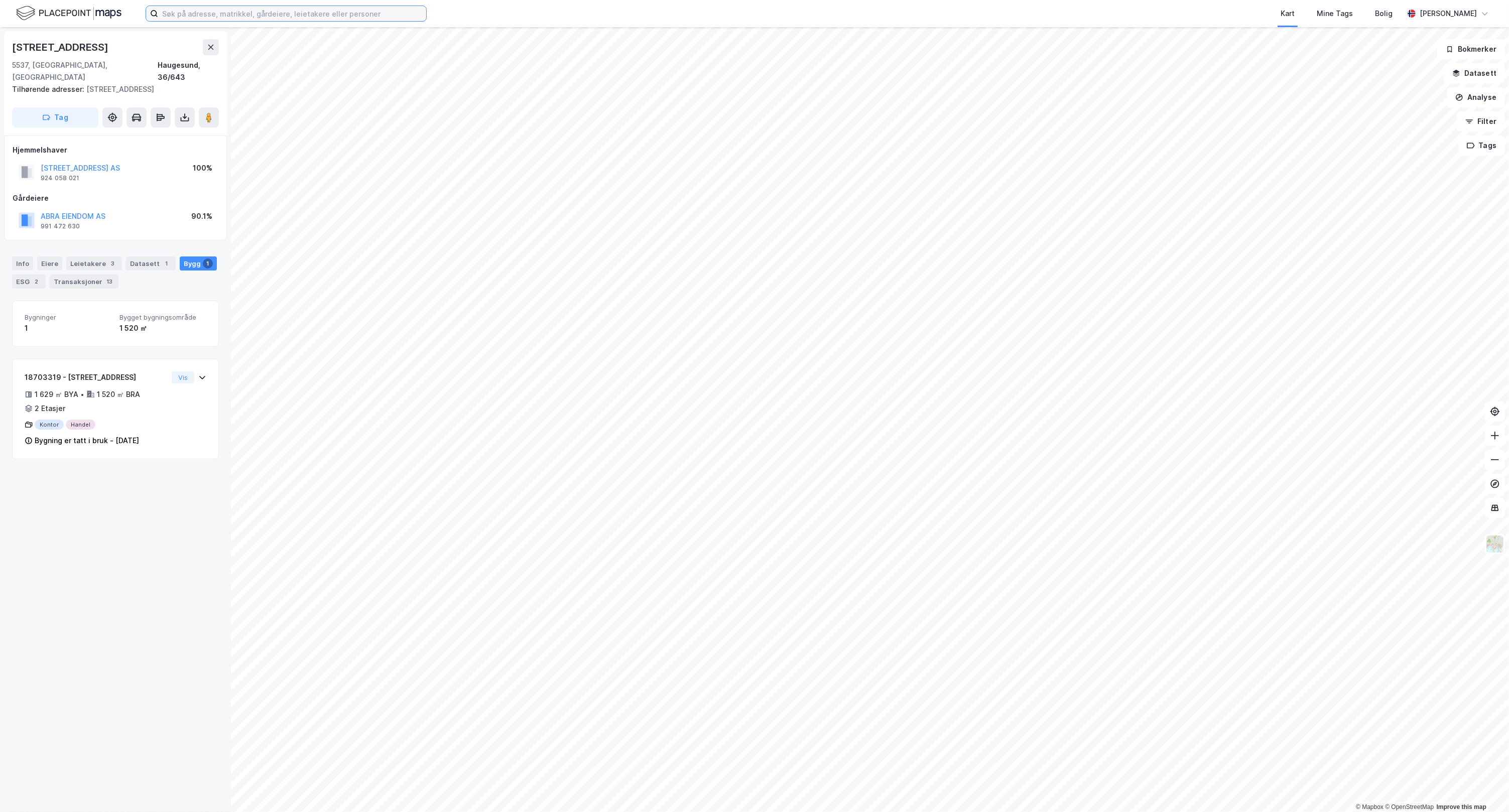
click at [247, 6] on input at bounding box center [292, 13] width 268 height 15
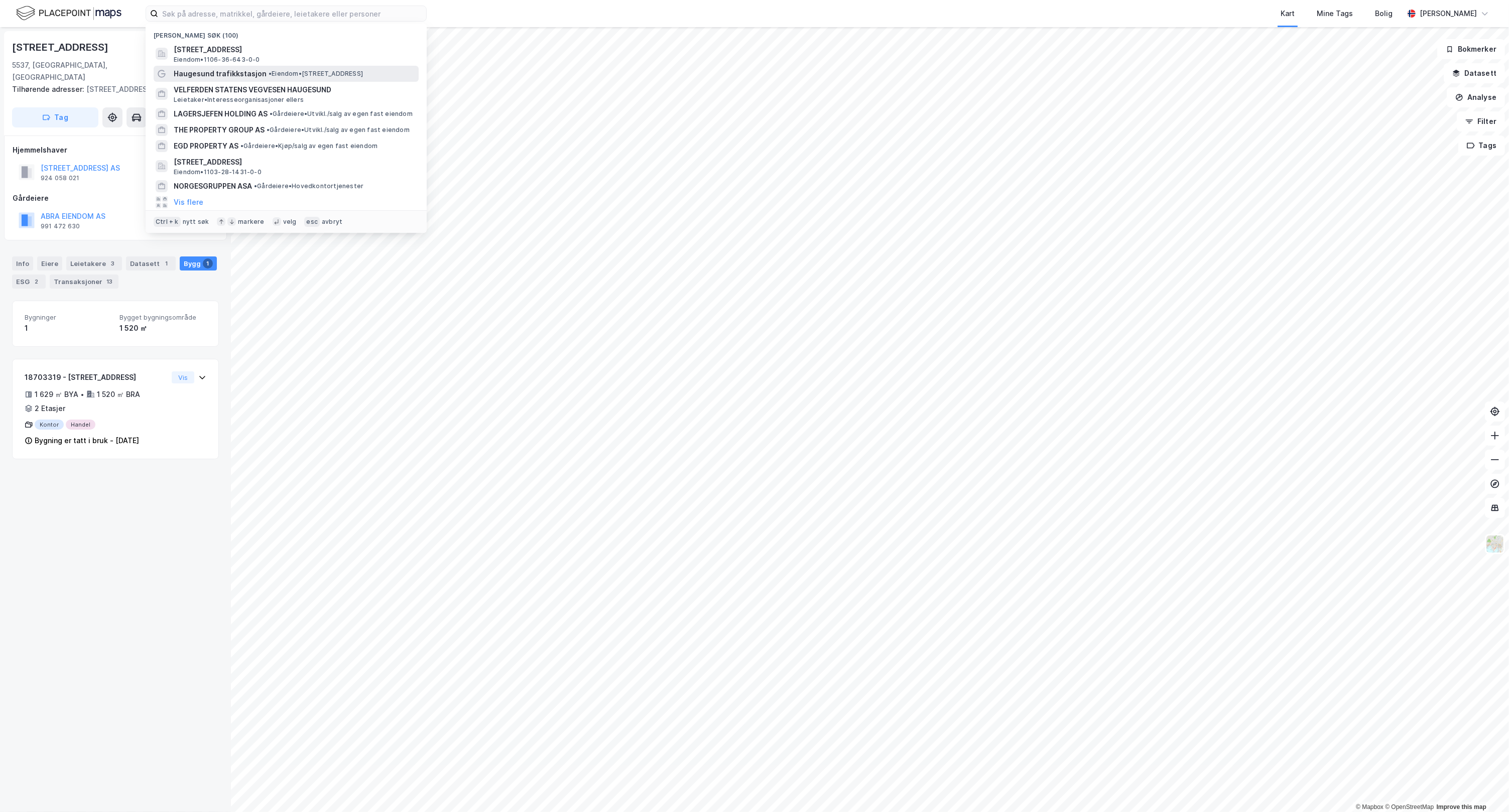
click at [268, 70] on span "•" at bounding box center [269, 73] width 3 height 8
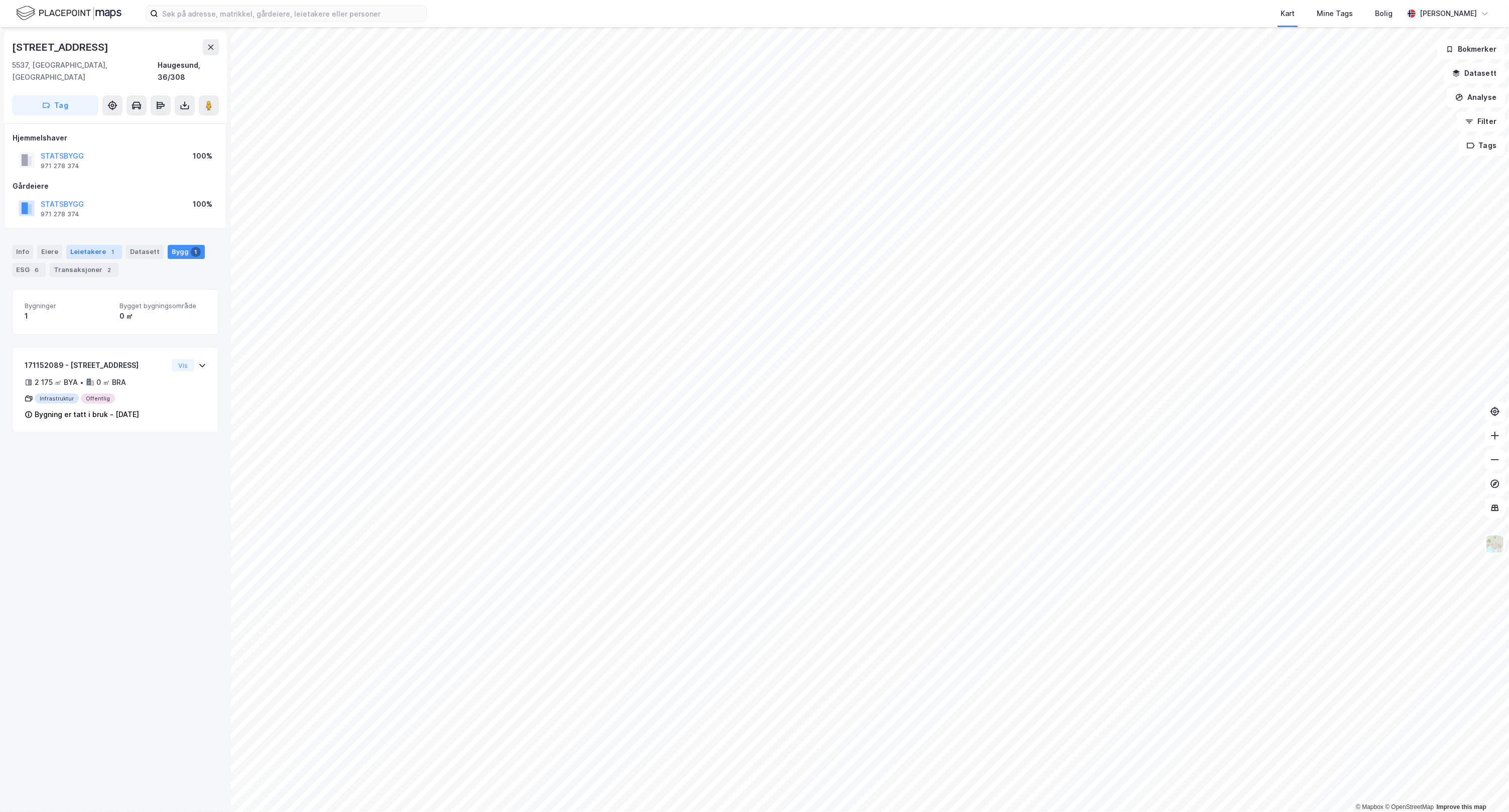
click at [79, 245] on div "Leietakere 1" at bounding box center [94, 252] width 56 height 14
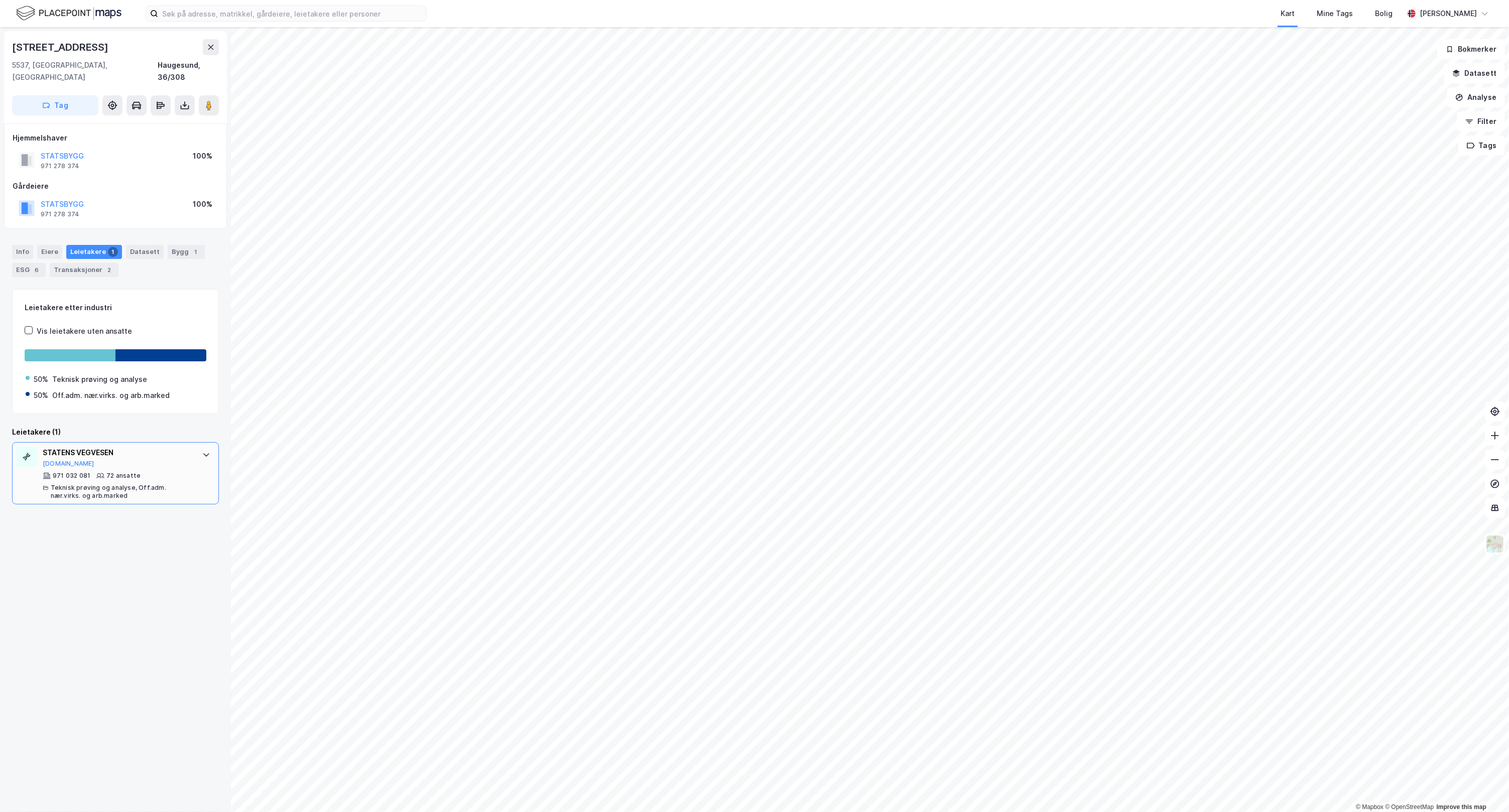
click at [179, 447] on div "STATENS VEGVESEN" at bounding box center [117, 453] width 149 height 12
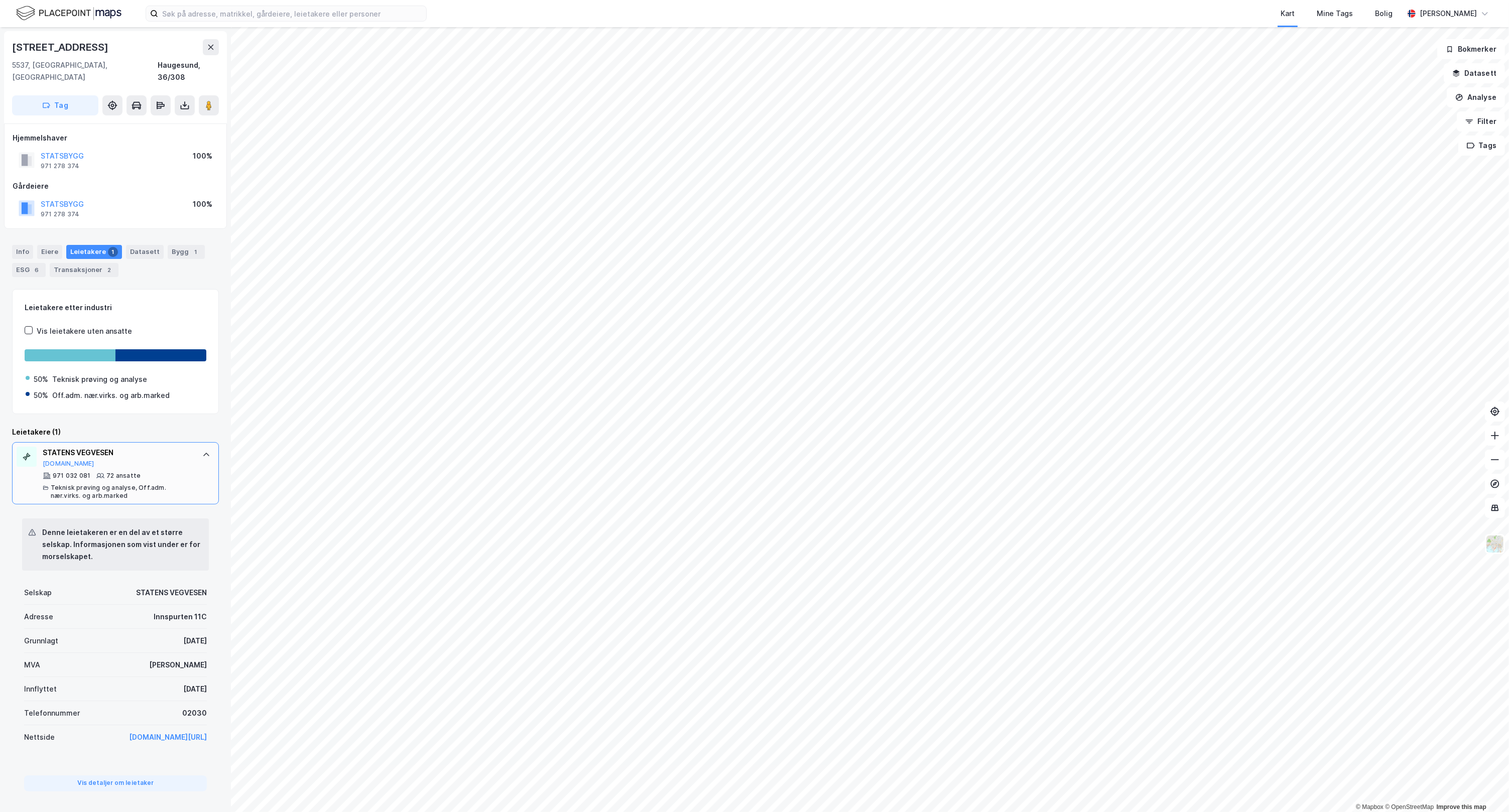
click at [179, 447] on div "STATENS VEGVESEN" at bounding box center [117, 453] width 149 height 12
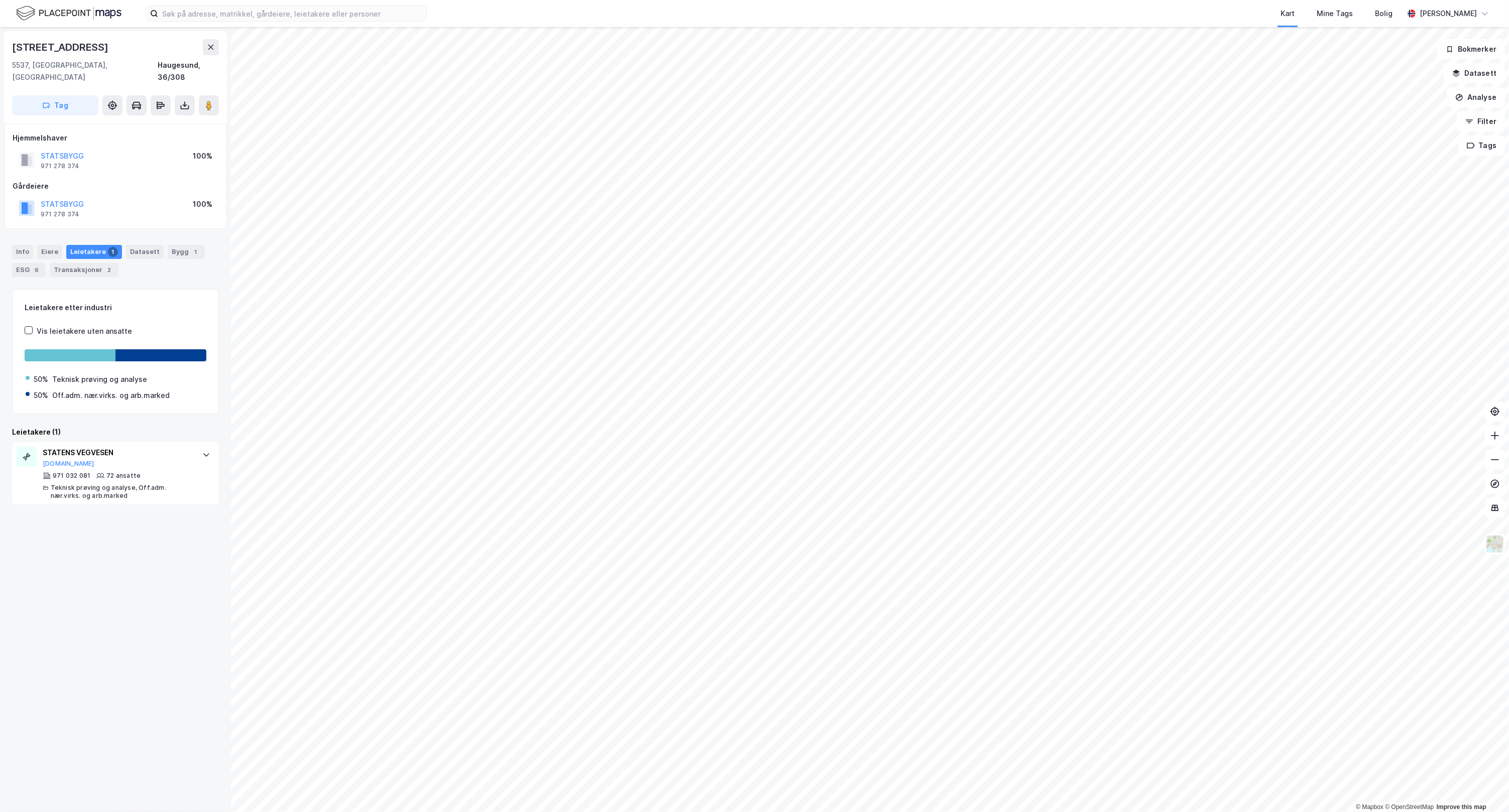
click at [174, 233] on div "Info [PERSON_NAME] 1 Datasett Bygg 1 ESG 6 Transaksjoner 2" at bounding box center [115, 257] width 231 height 48
click at [172, 245] on div "Bygg 1" at bounding box center [186, 252] width 37 height 14
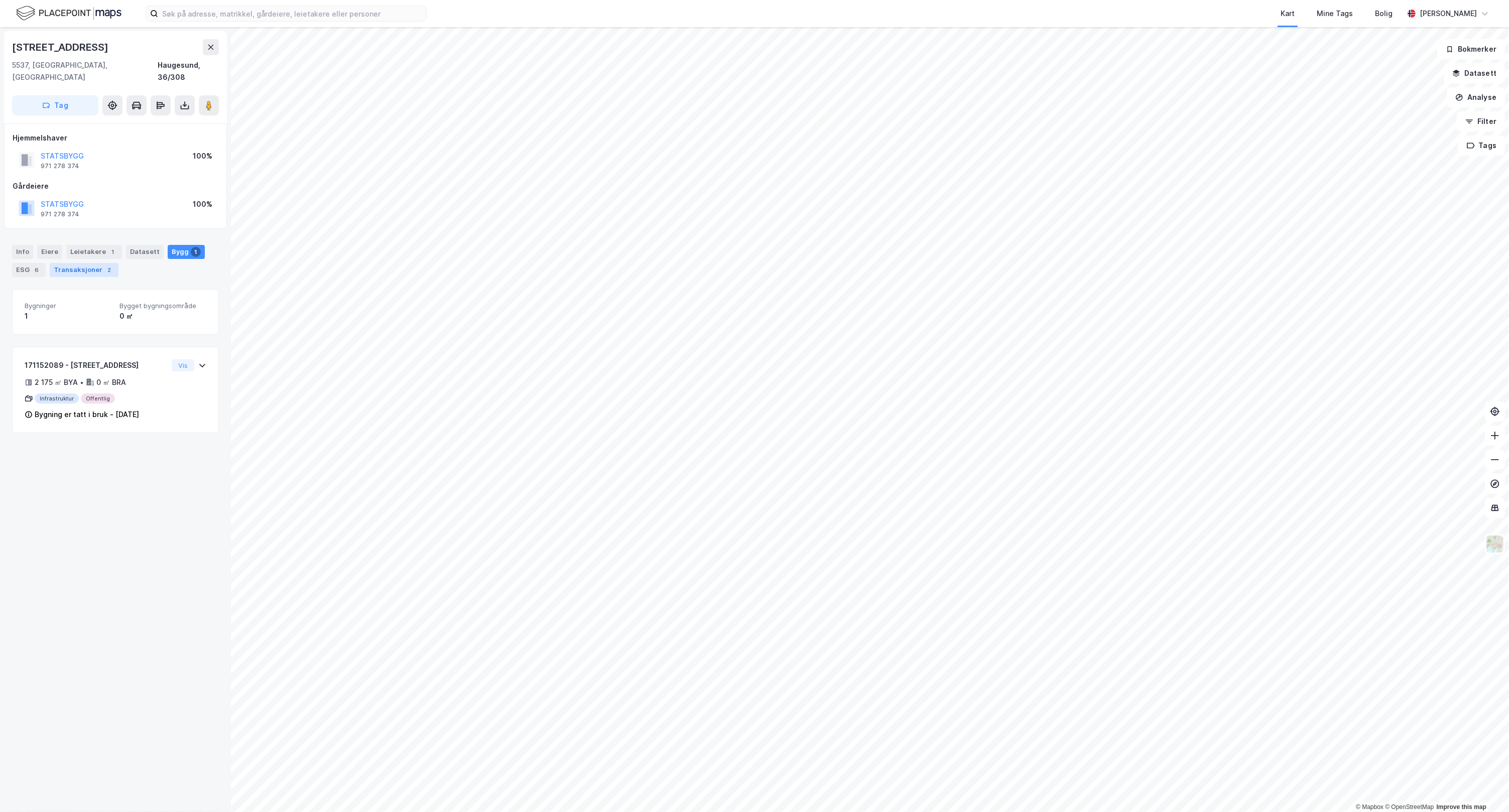
click at [104, 265] on div "2" at bounding box center [109, 269] width 10 height 10
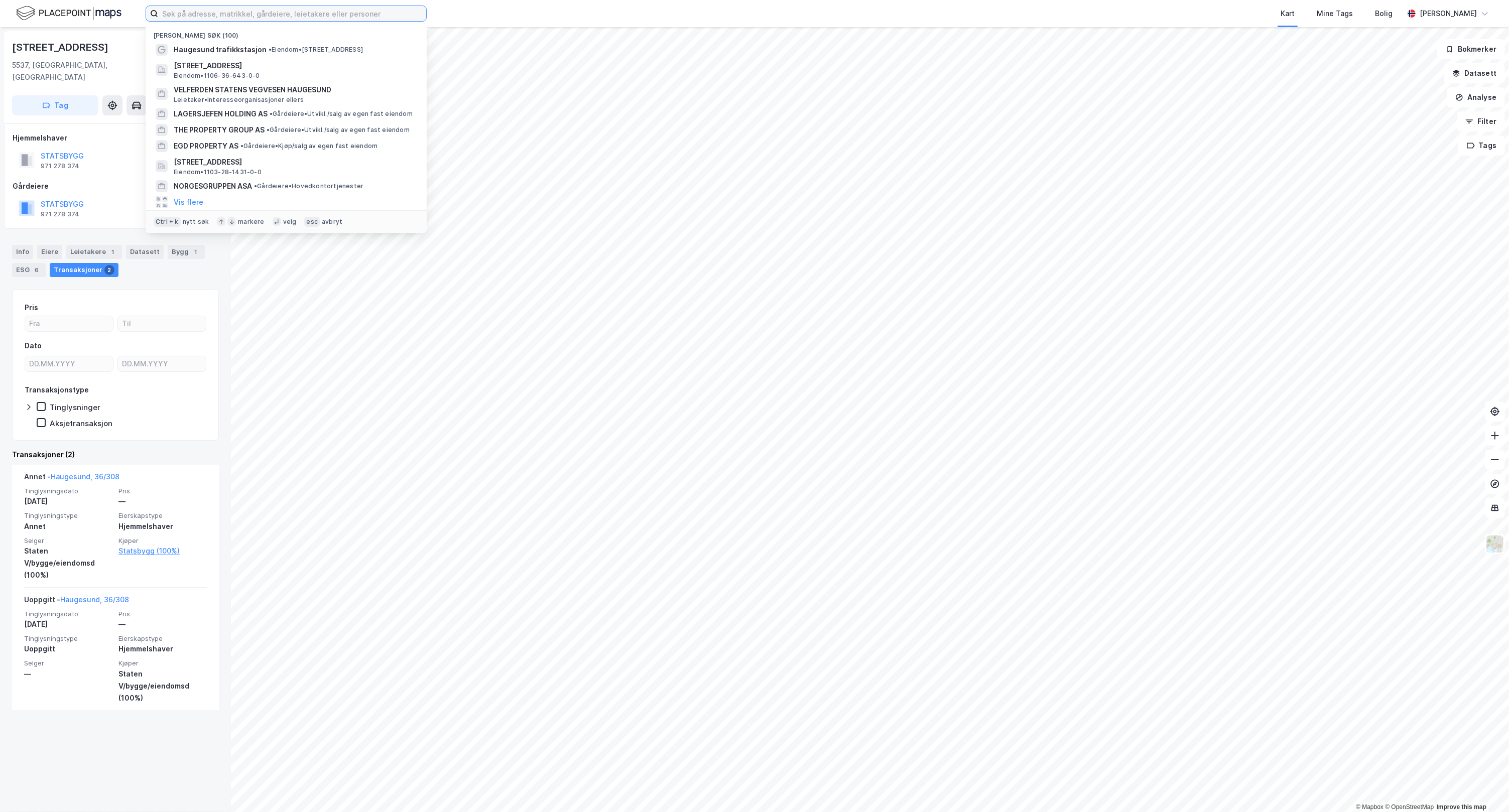
click at [279, 12] on input at bounding box center [292, 13] width 268 height 15
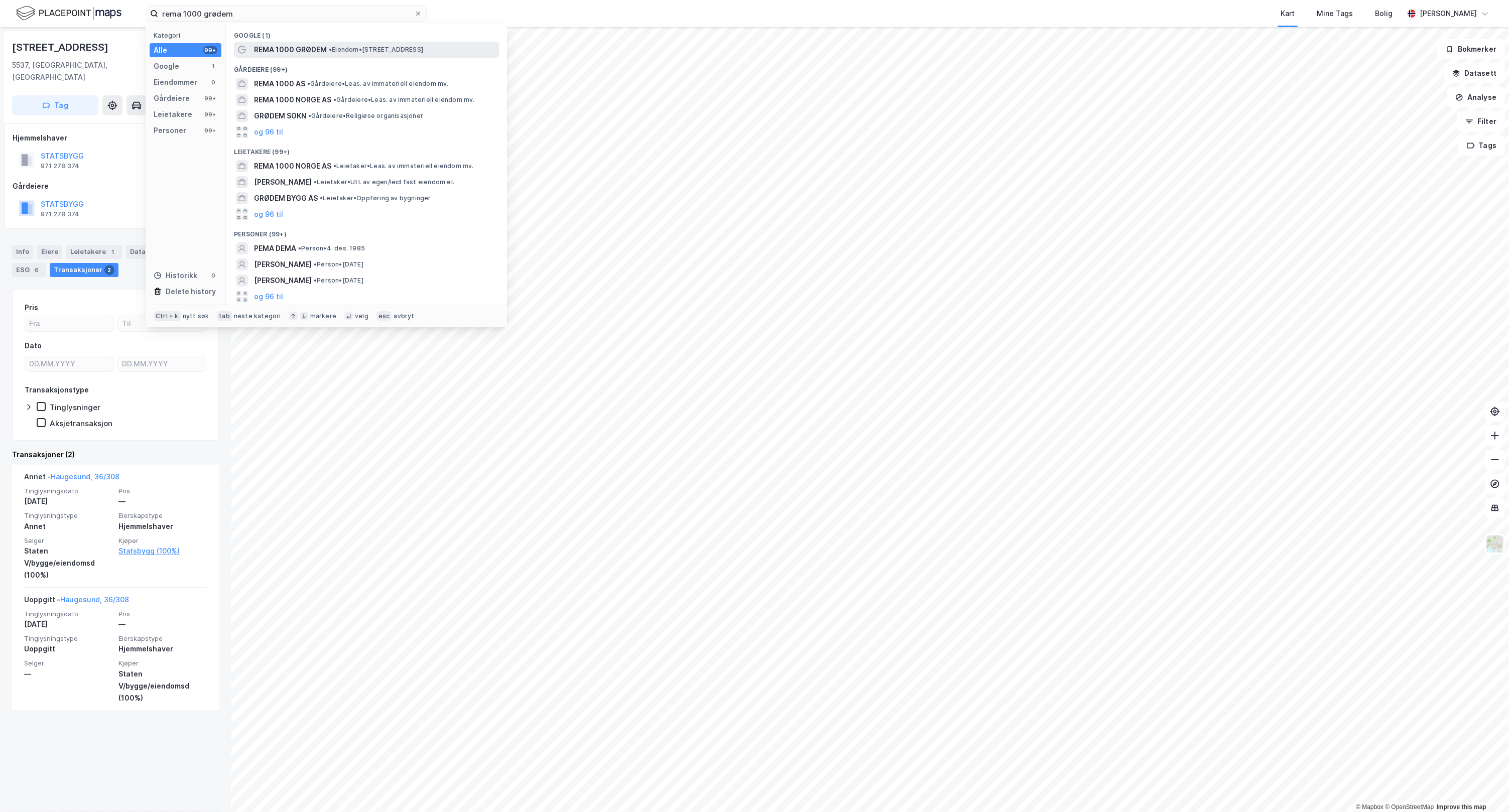
click at [390, 46] on span "• Eiendom • [STREET_ADDRESS]" at bounding box center [375, 50] width 94 height 8
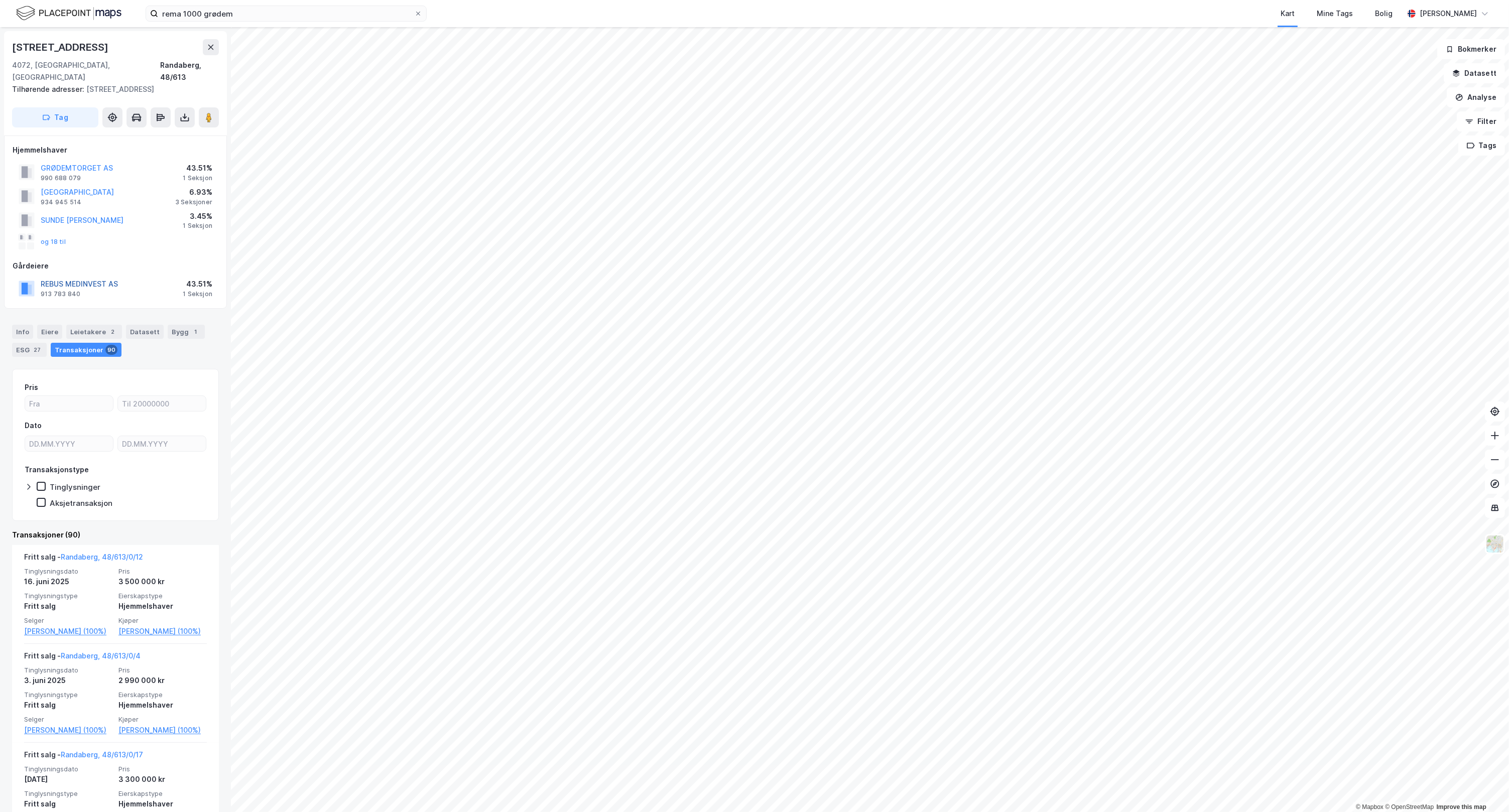
click at [0, 0] on button "REBUS MEDINVEST AS" at bounding box center [0, 0] width 0 height 0
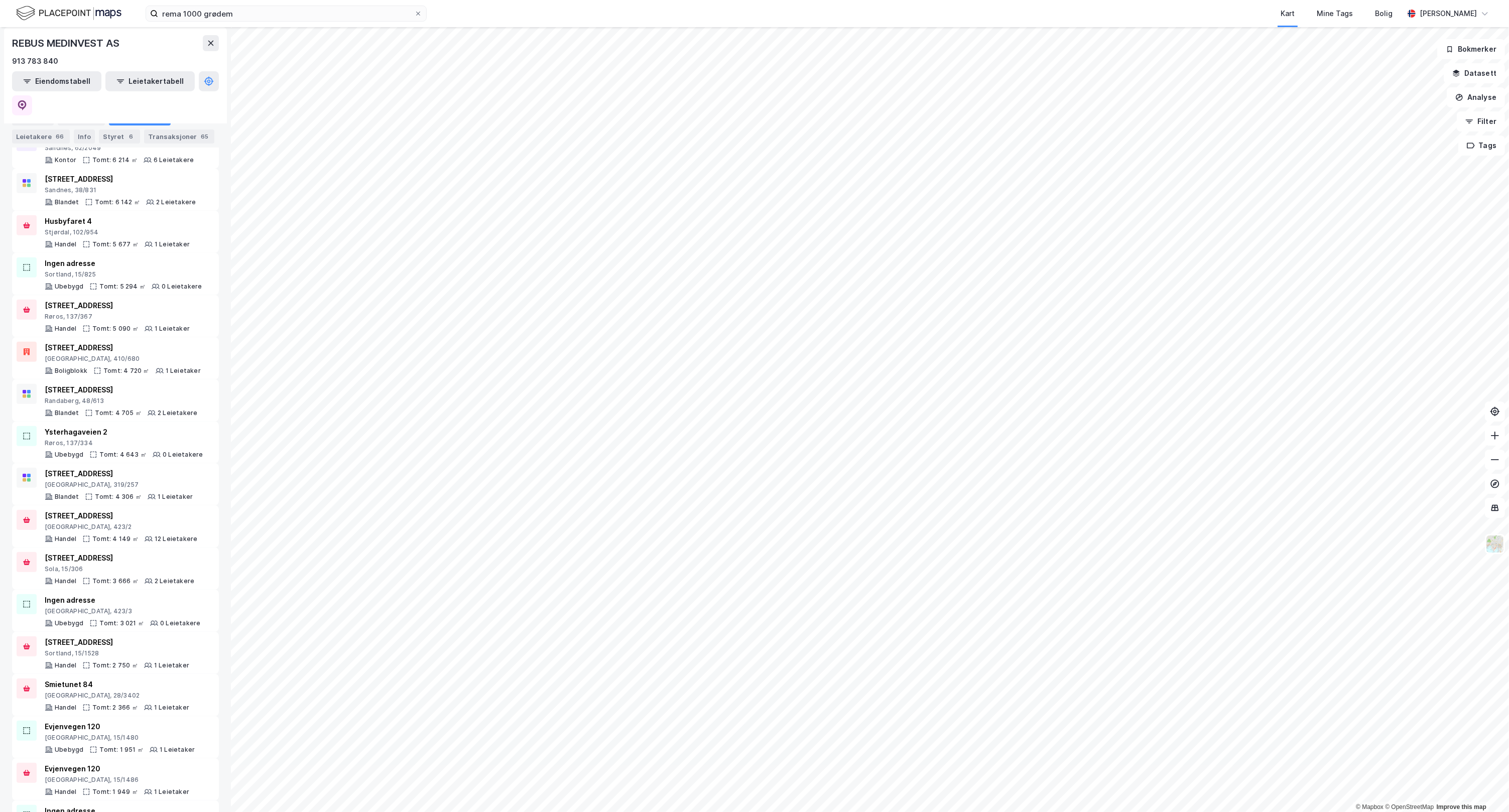
scroll to position [656, 0]
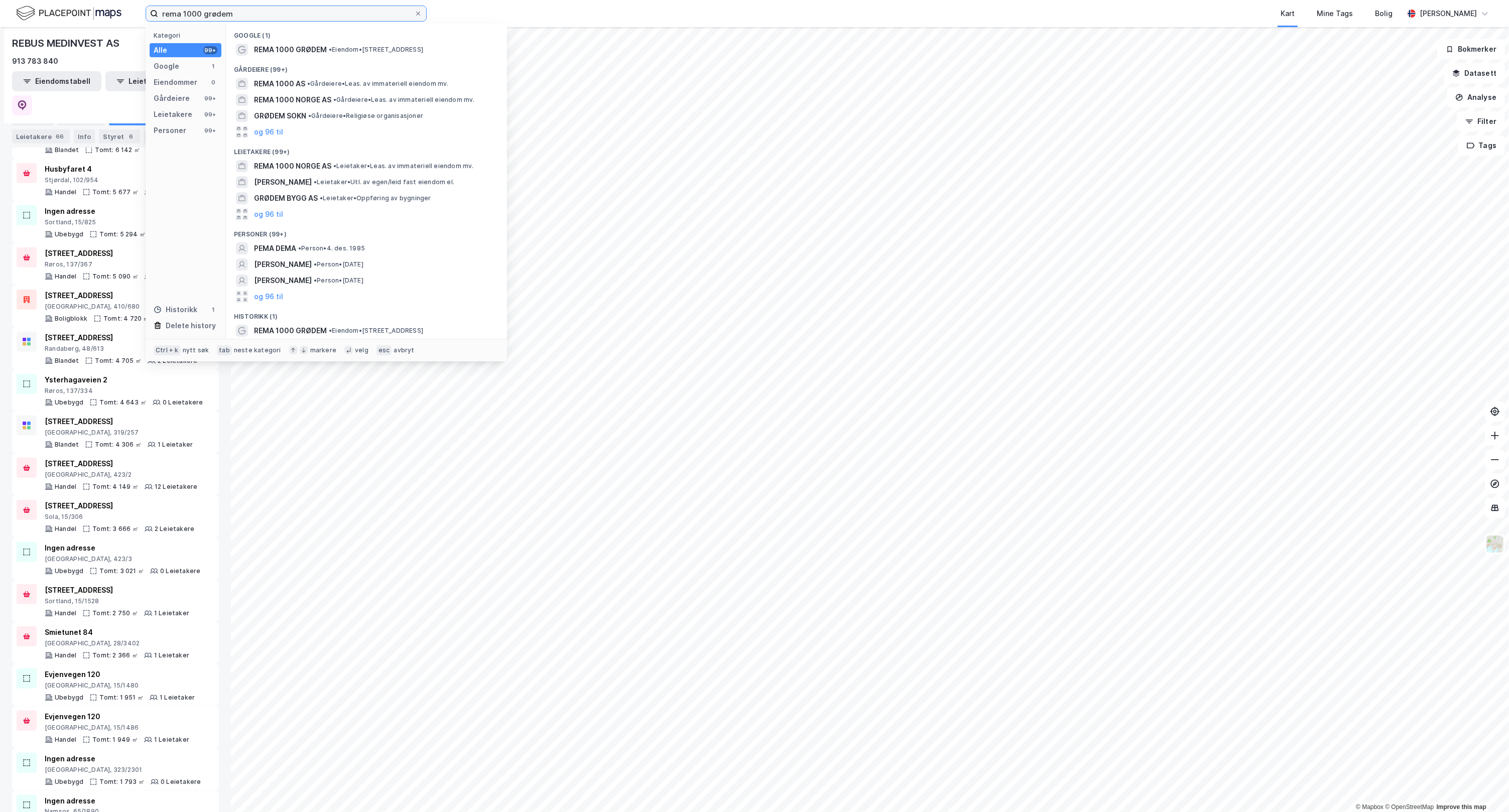
drag, startPoint x: 254, startPoint y: 13, endPoint x: -149, endPoint y: 47, distance: 404.4
click at [0, 47] on html "rema 1000 grødem Kategori Alle 99+ Google 1 Eiendommer 0 Gårdeiere 99+ Leietake…" at bounding box center [754, 406] width 1509 height 812
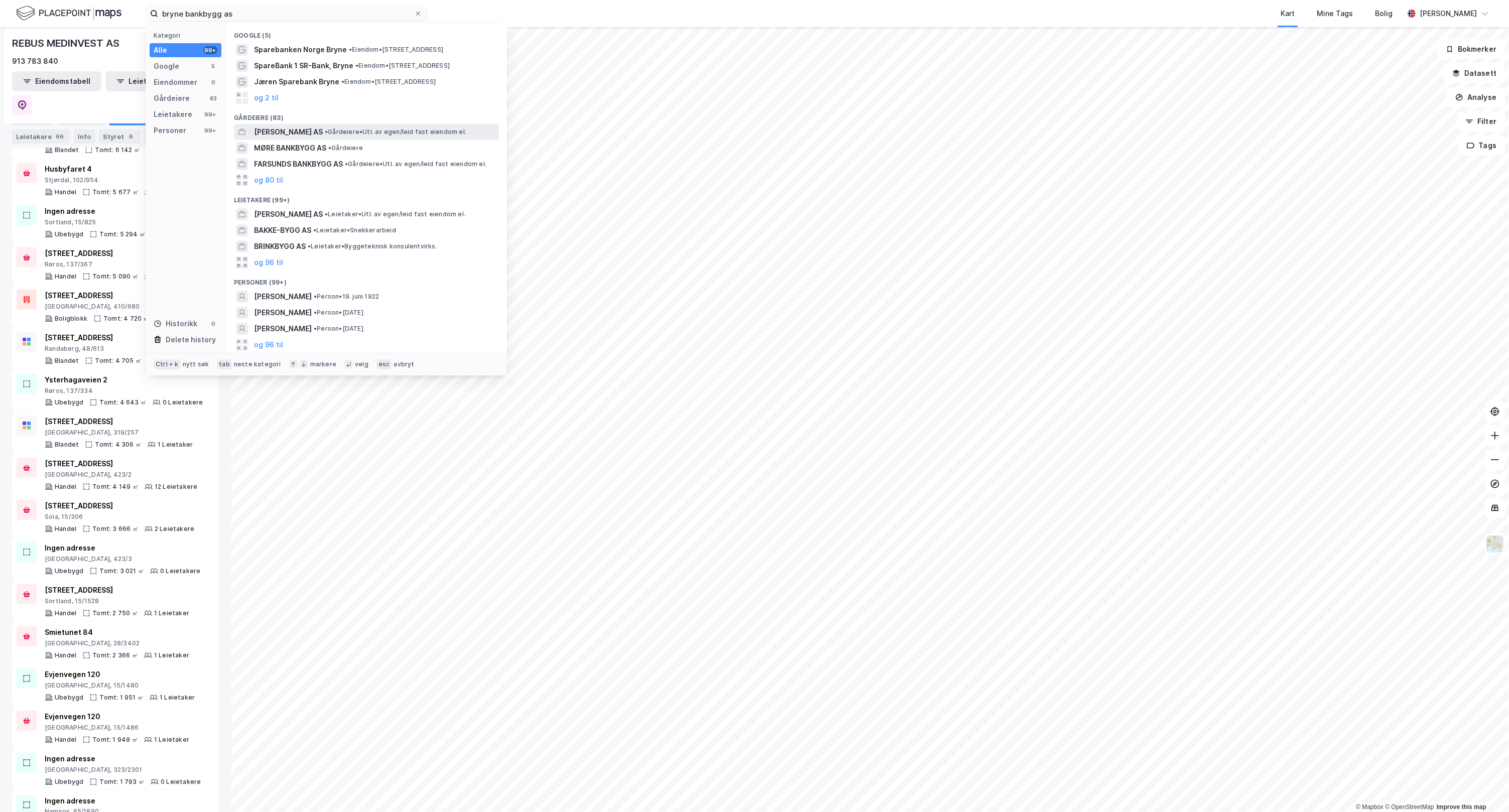
click at [387, 126] on div "[PERSON_NAME] AS • Gårdeiere • Utl. av egen/leid fast eiendom el." at bounding box center [375, 132] width 243 height 12
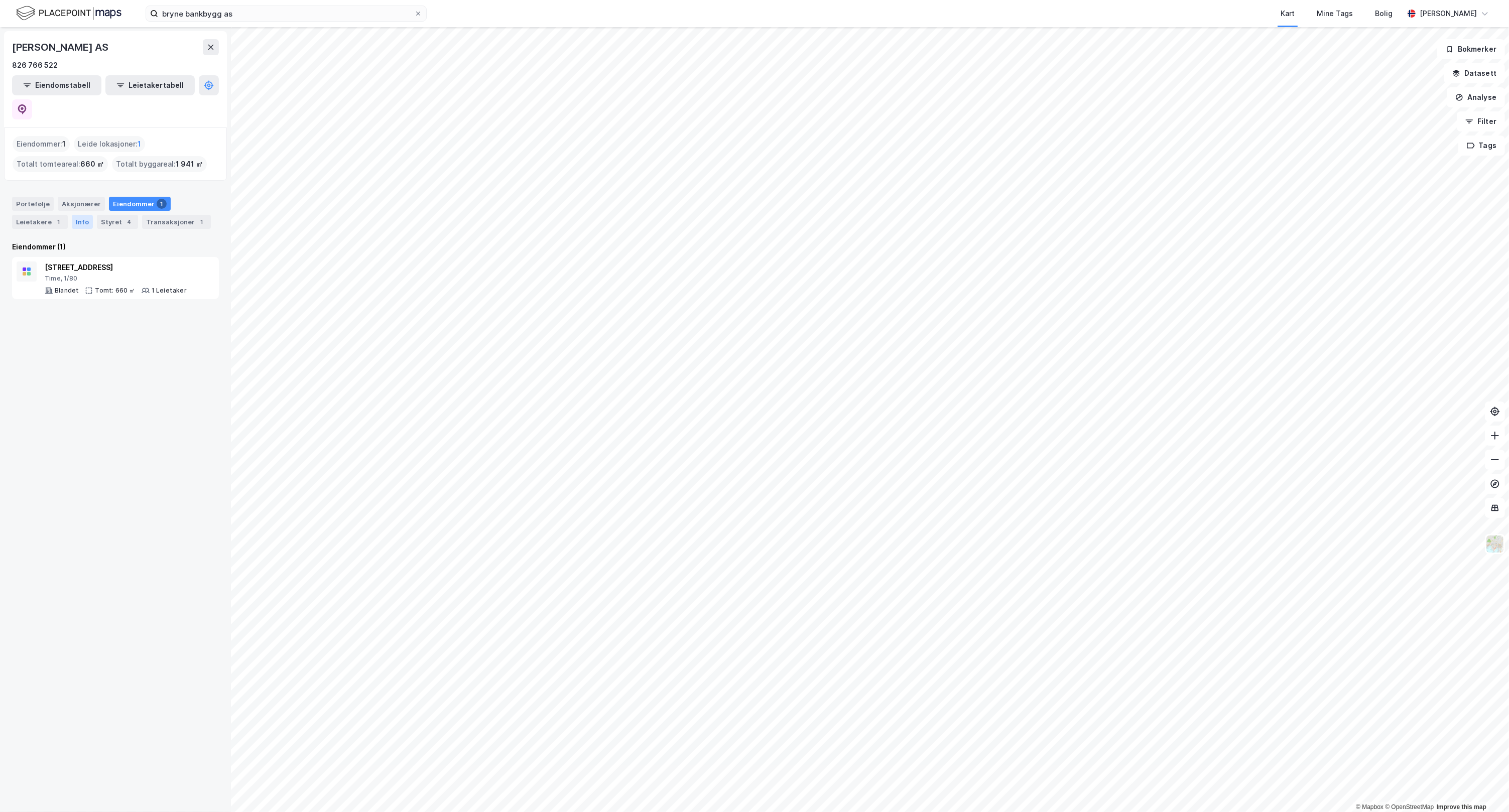
click at [79, 215] on div "Info" at bounding box center [83, 222] width 21 height 14
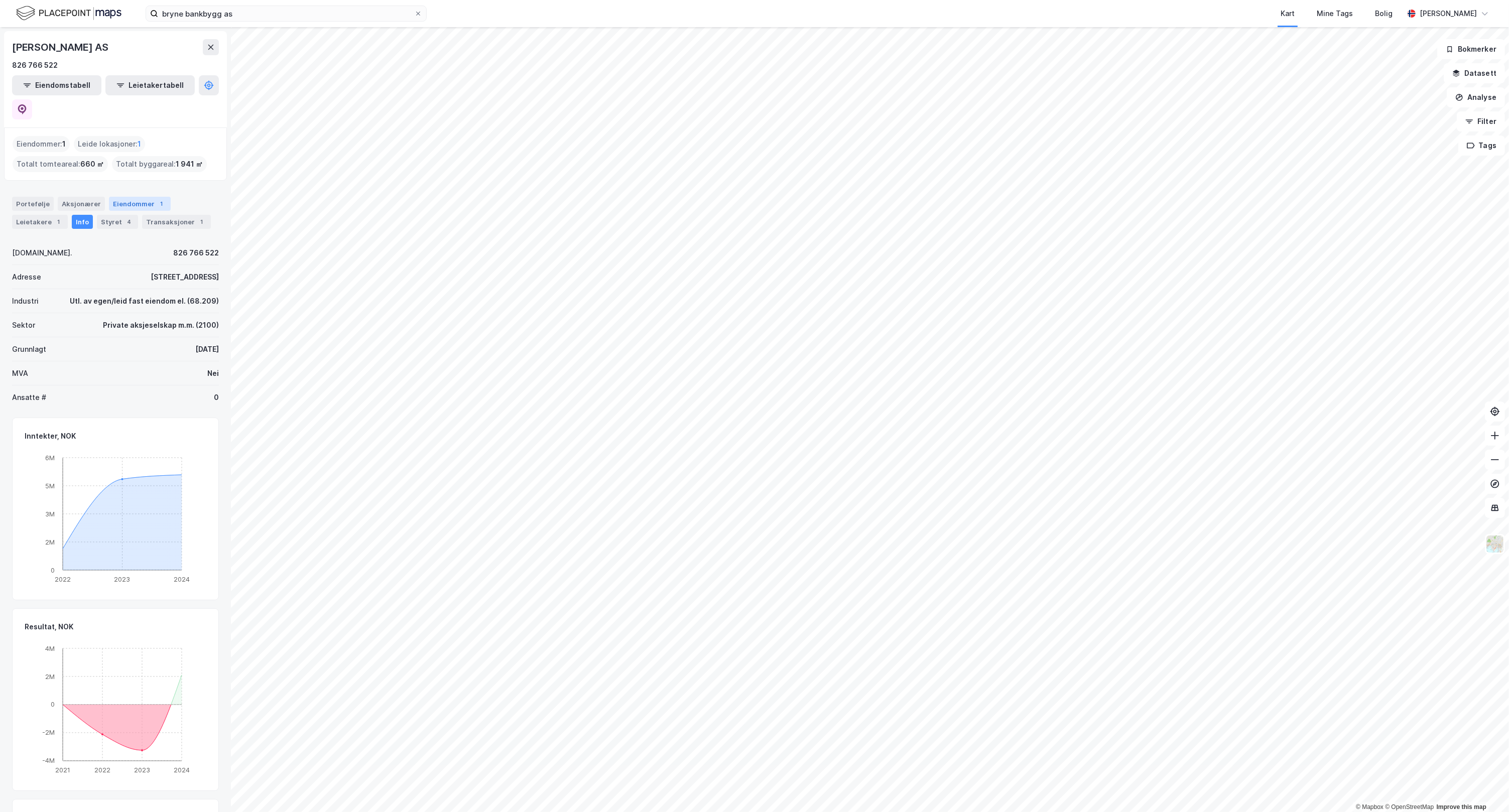
click at [134, 197] on div "Eiendommer 1" at bounding box center [139, 204] width 62 height 14
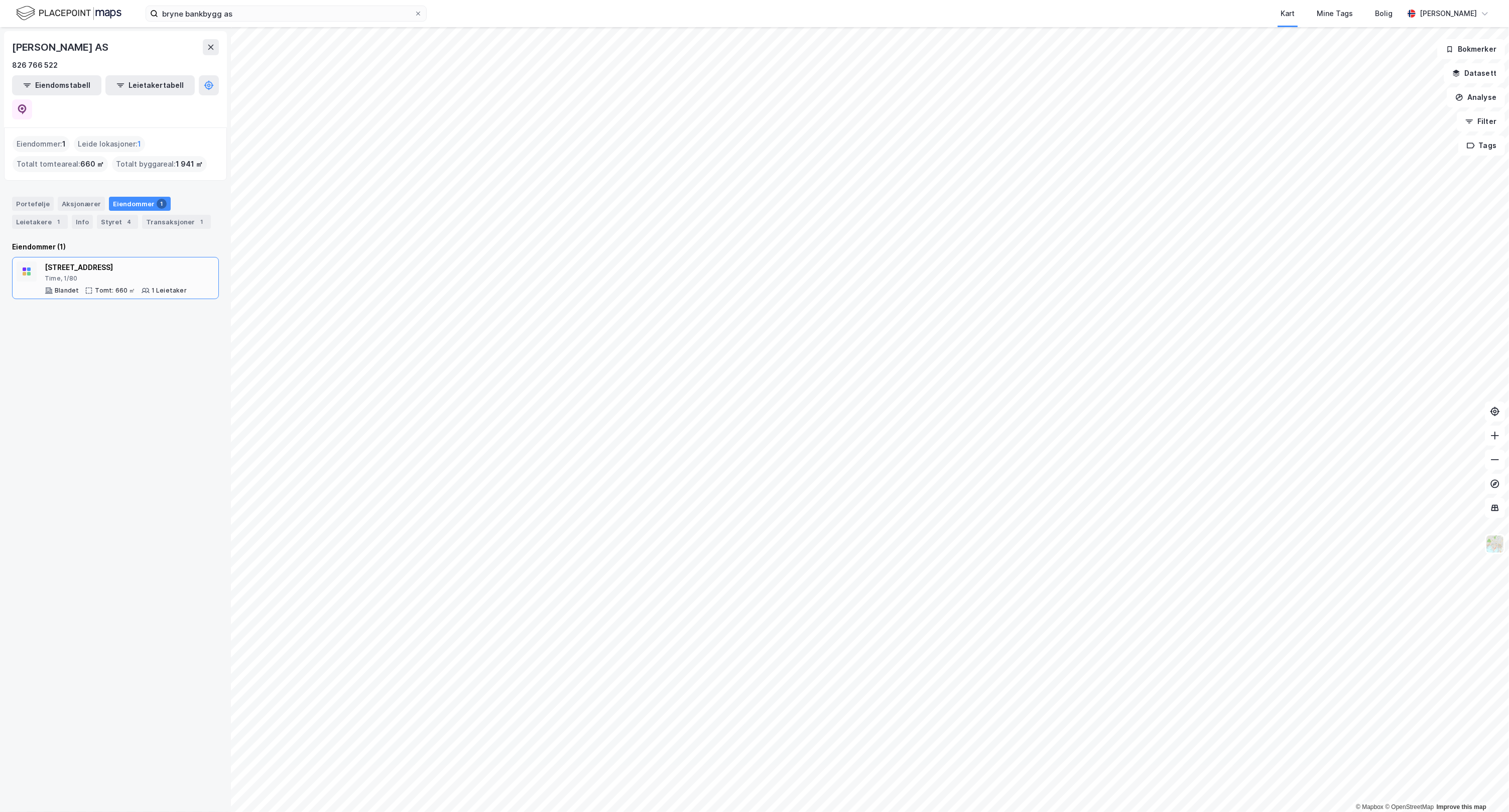
click at [129, 275] on div "Time, 1/80" at bounding box center [115, 279] width 142 height 8
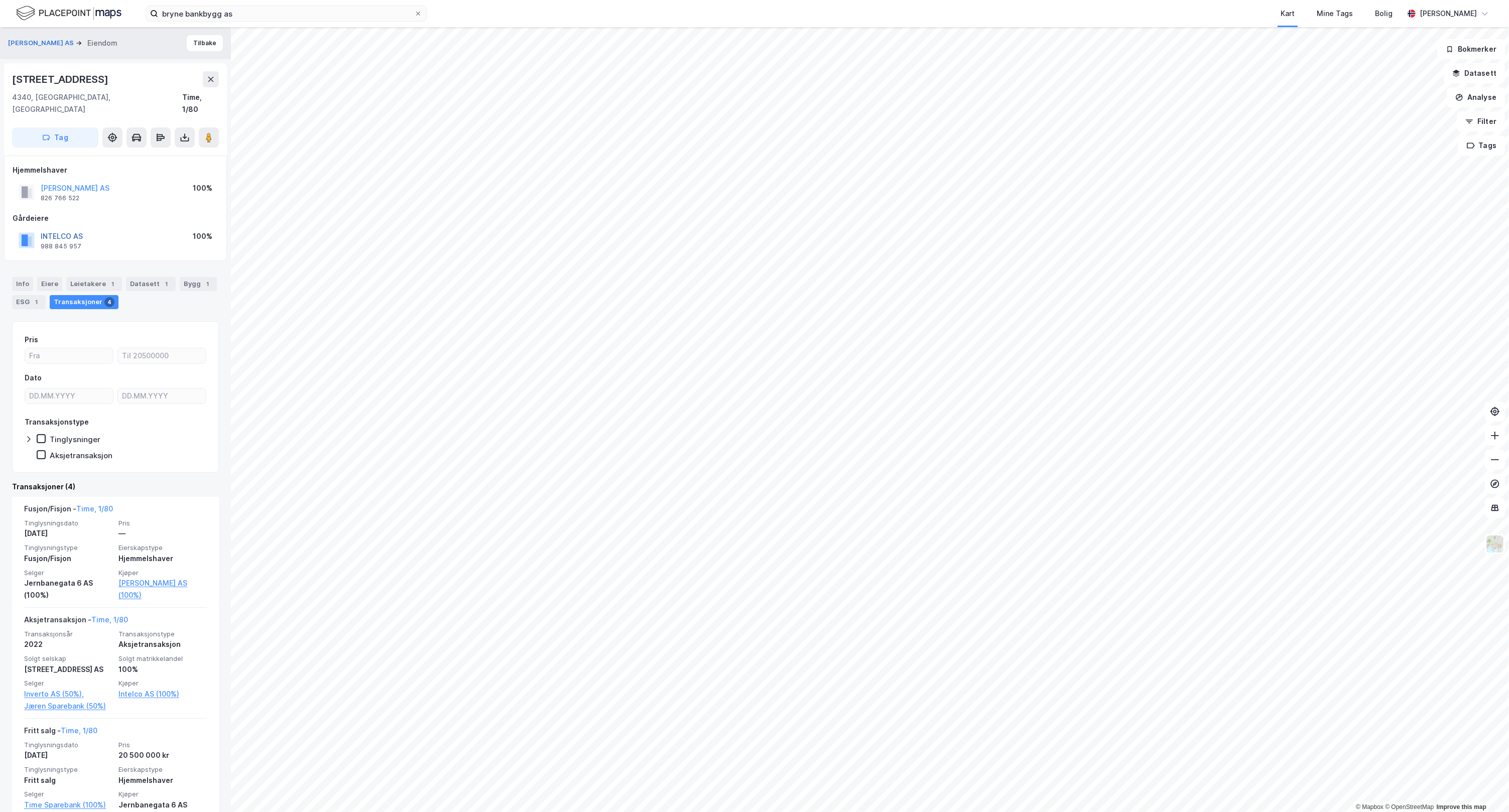
click at [0, 0] on button "INTELCO AS" at bounding box center [0, 0] width 0 height 0
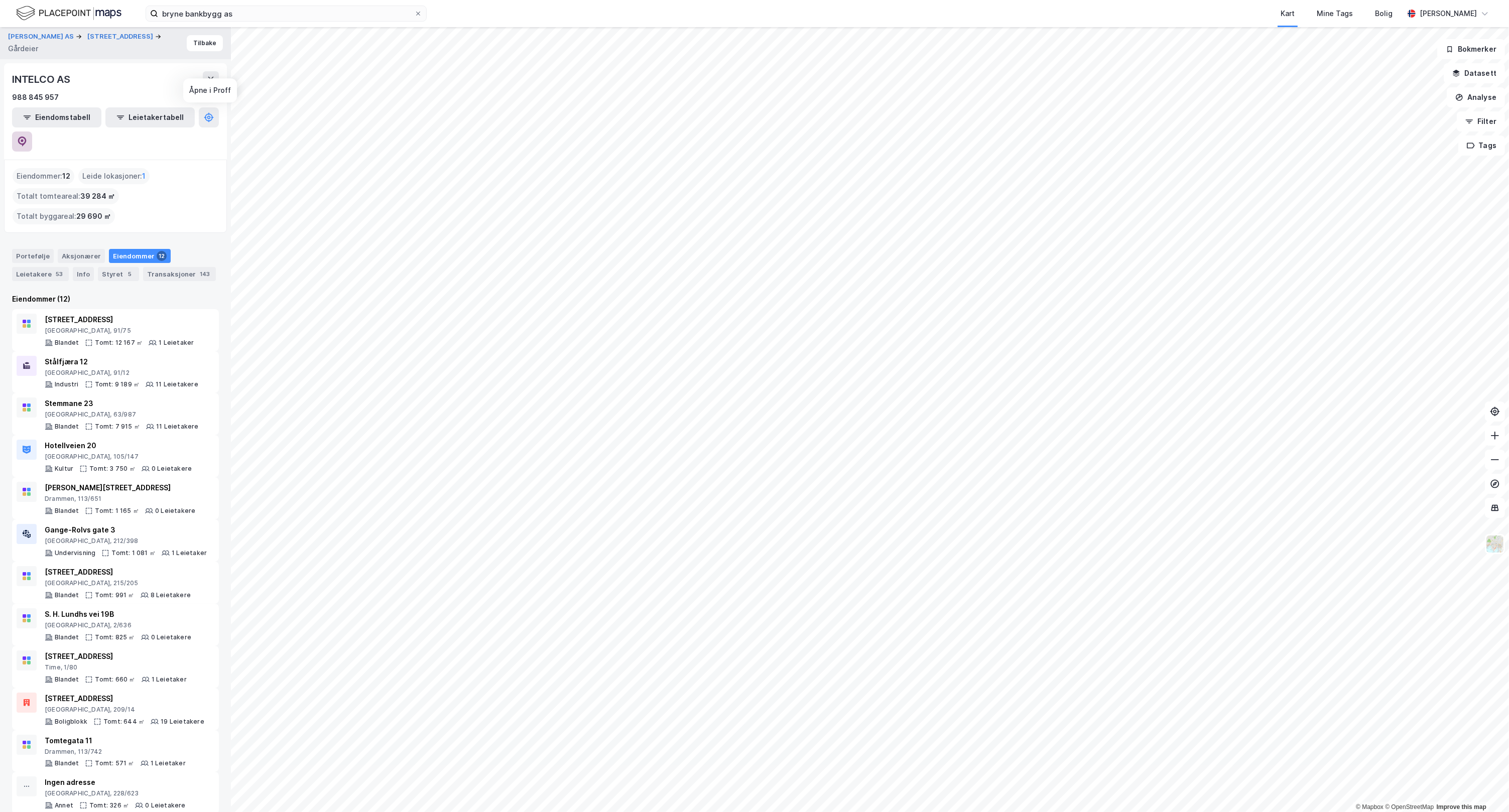
click at [27, 136] on icon at bounding box center [22, 141] width 10 height 10
drag, startPoint x: 264, startPoint y: 14, endPoint x: -64, endPoint y: 23, distance: 328.1
click at [0, 23] on html "bryne bankbygg as Kart Mine Tags Bolig [PERSON_NAME] © Mapbox © OpenStreetMap I…" at bounding box center [754, 406] width 1509 height 812
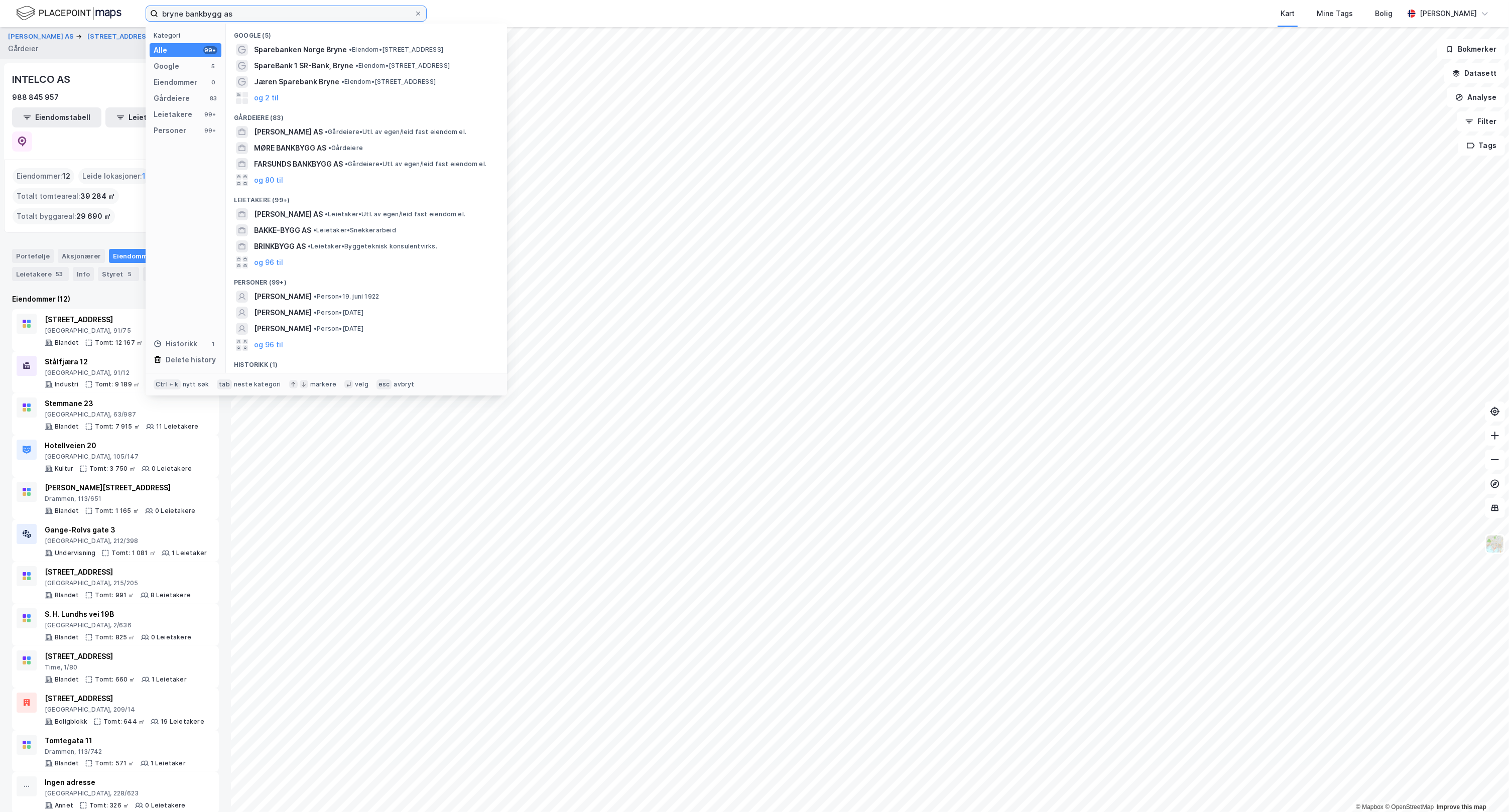
paste input "[STREET_ADDRESS] Holding AS"
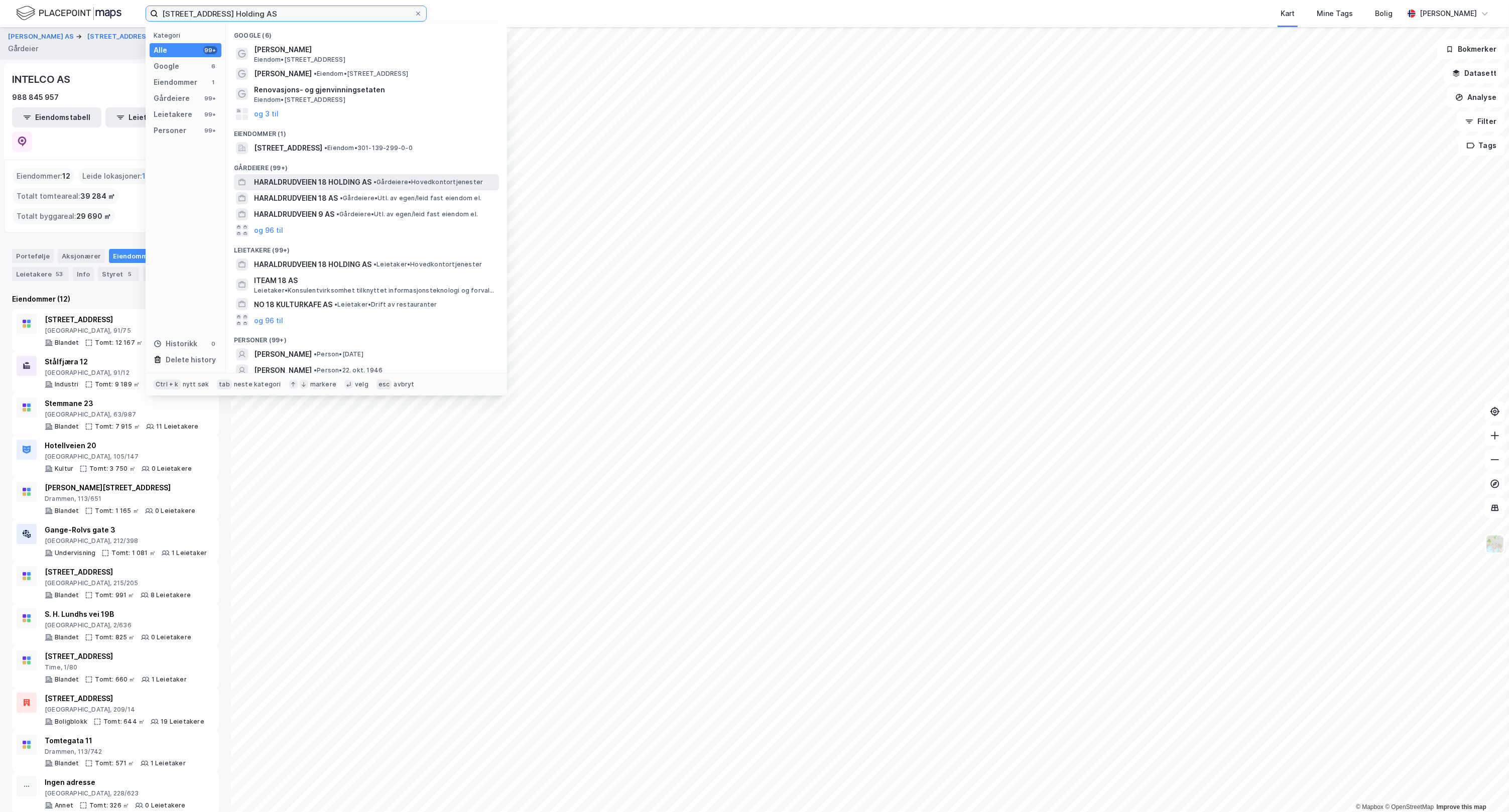
type input "[STREET_ADDRESS] Holding AS"
click at [370, 181] on span "HARALDRUDVEIEN 18 HOLDING AS" at bounding box center [313, 182] width 118 height 12
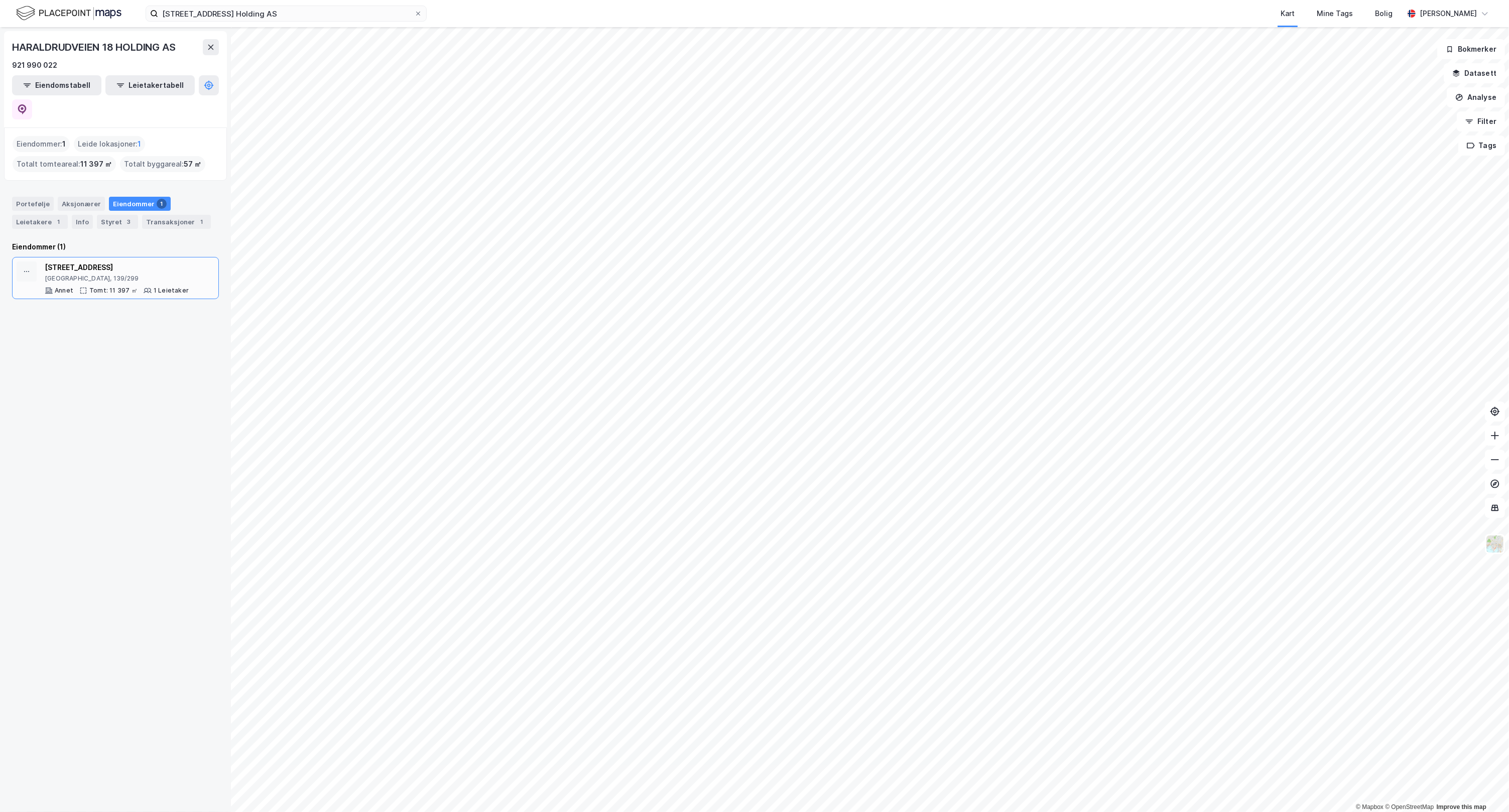
click at [131, 275] on div "[GEOGRAPHIC_DATA], 139/299" at bounding box center [117, 279] width 144 height 8
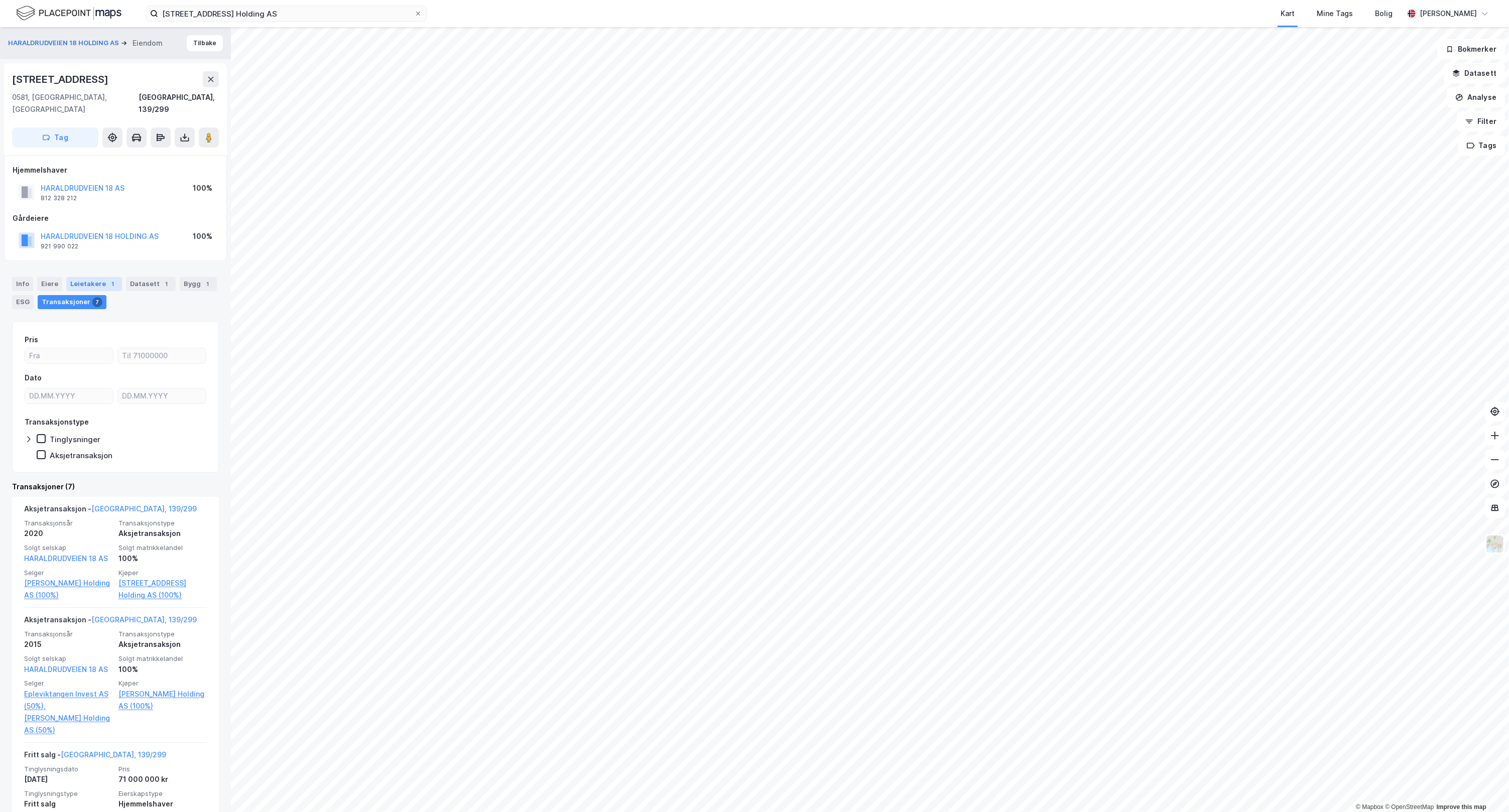
click at [111, 279] on div "1" at bounding box center [112, 283] width 10 height 10
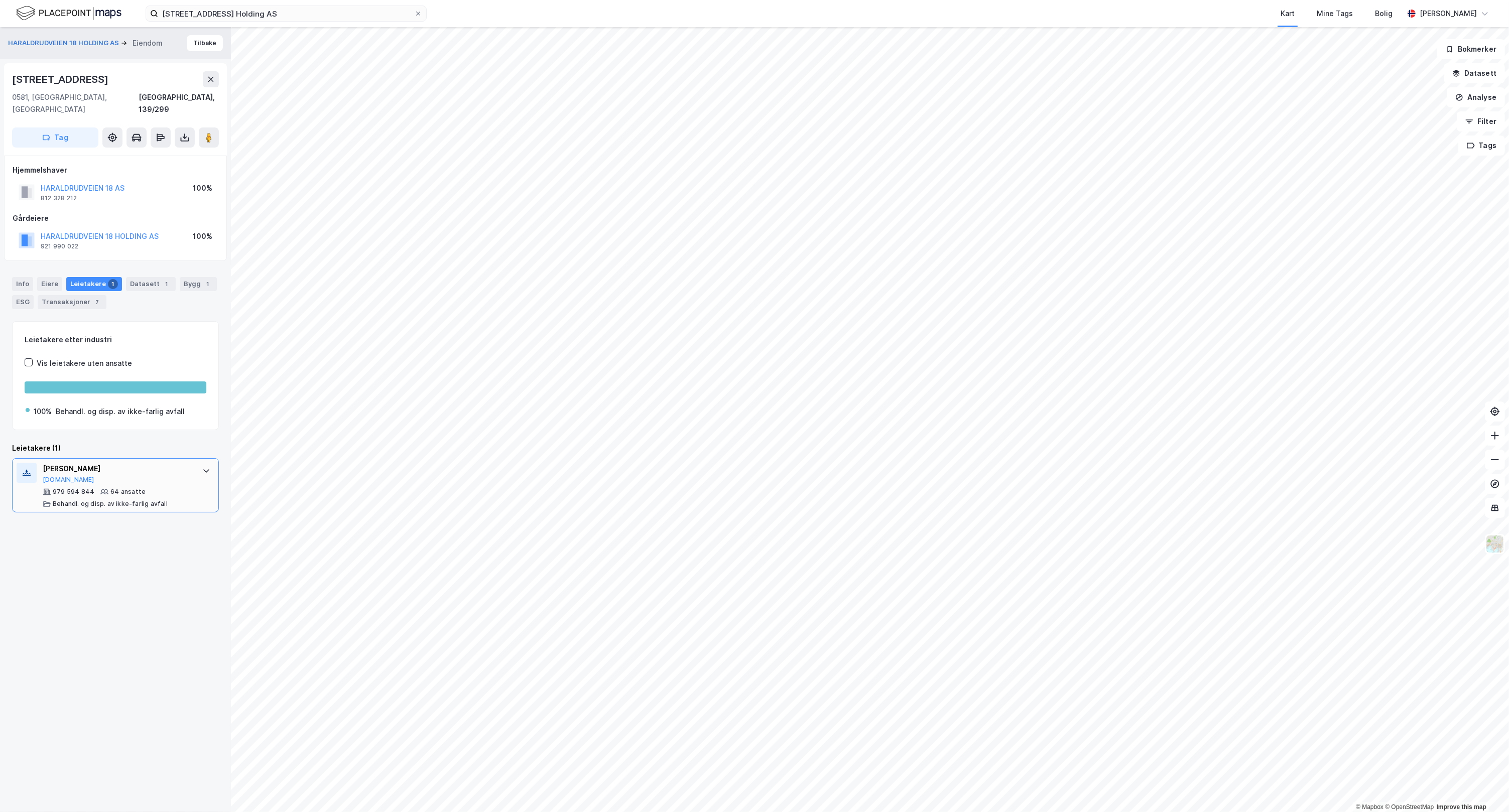
click at [170, 462] on div "[PERSON_NAME]" at bounding box center [117, 468] width 149 height 12
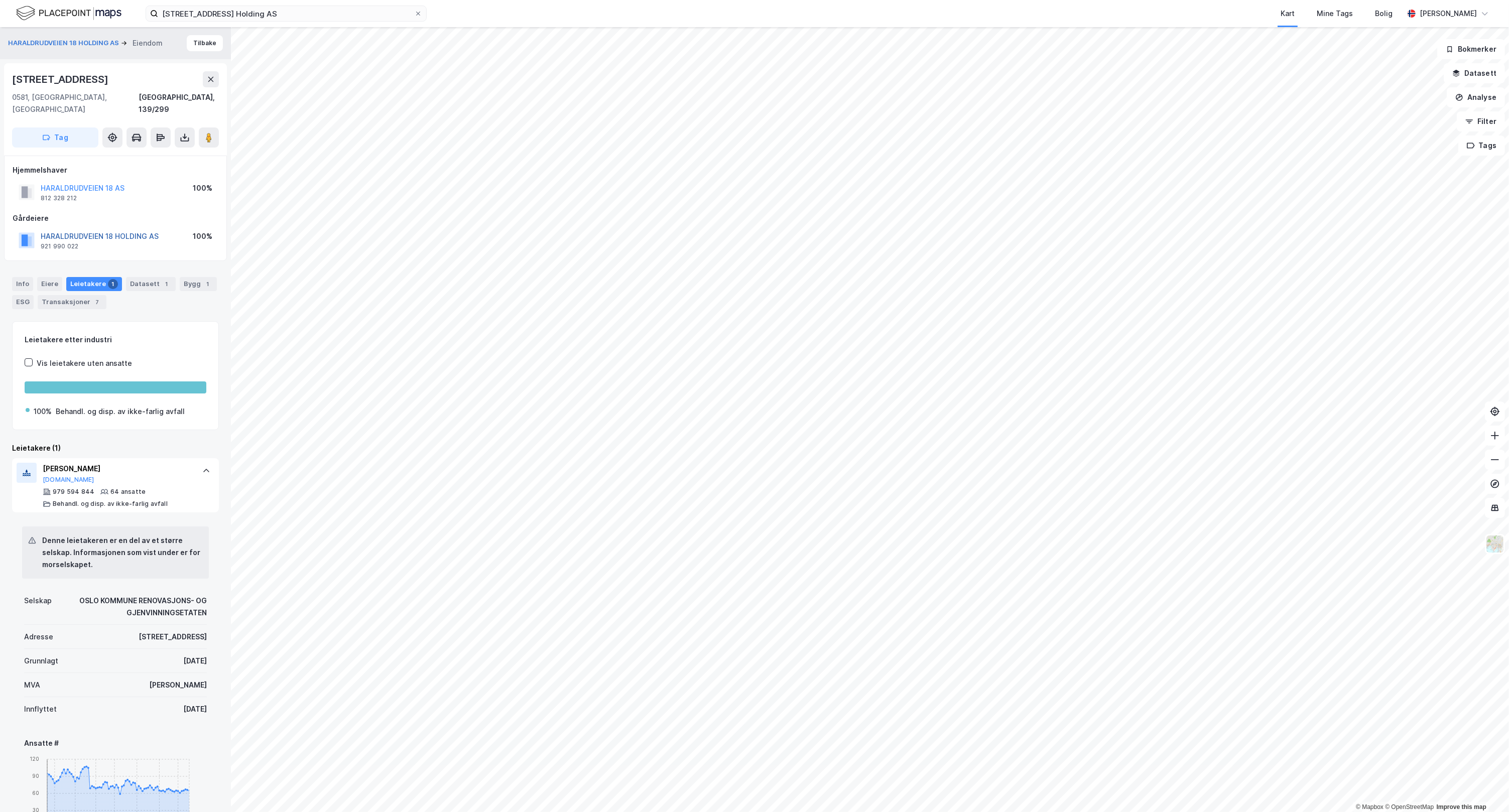
click at [0, 0] on button "HARALDRUDVEIEN 18 HOLDING AS" at bounding box center [0, 0] width 0 height 0
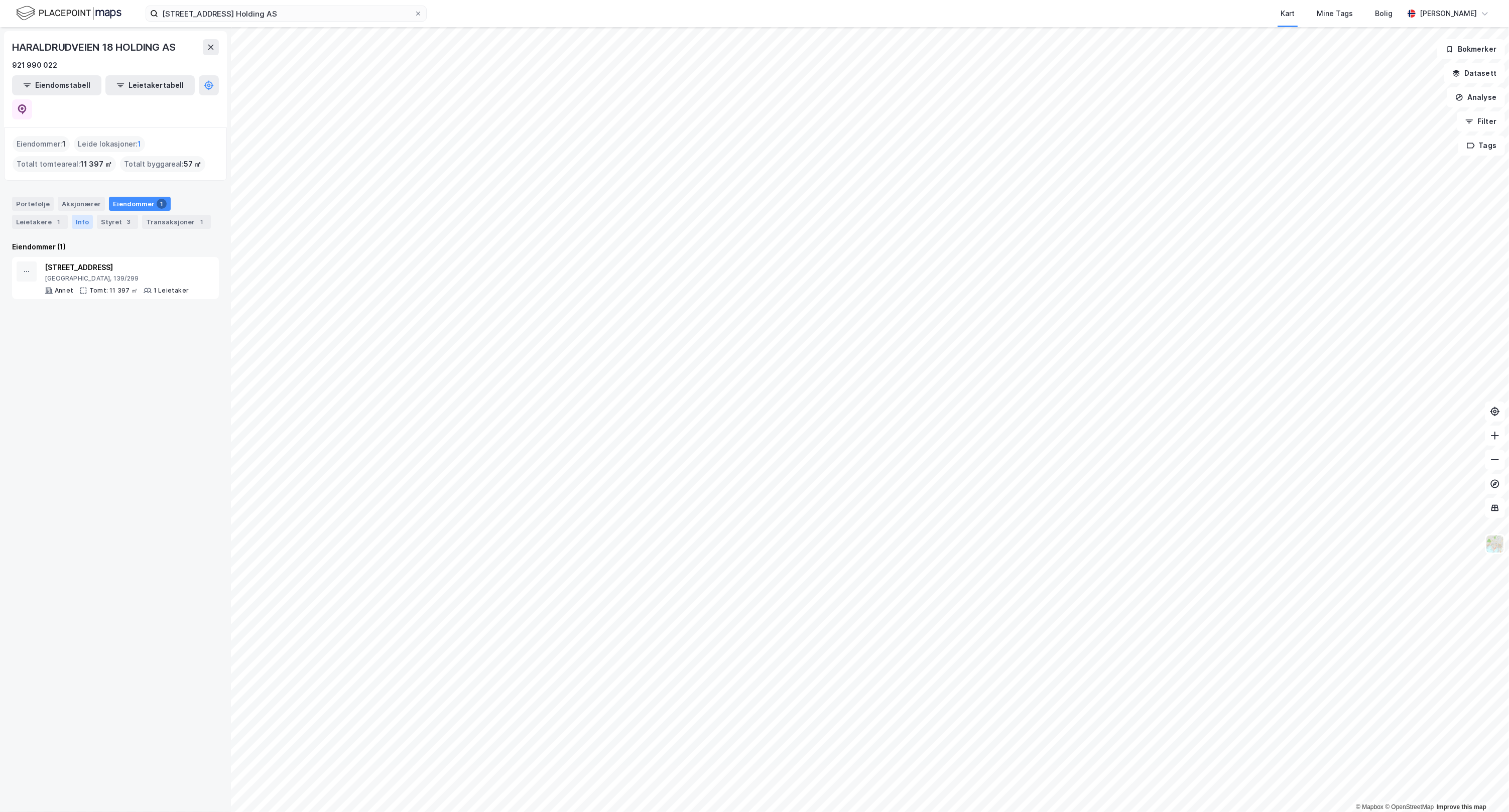
click at [88, 215] on div "Info" at bounding box center [83, 222] width 21 height 14
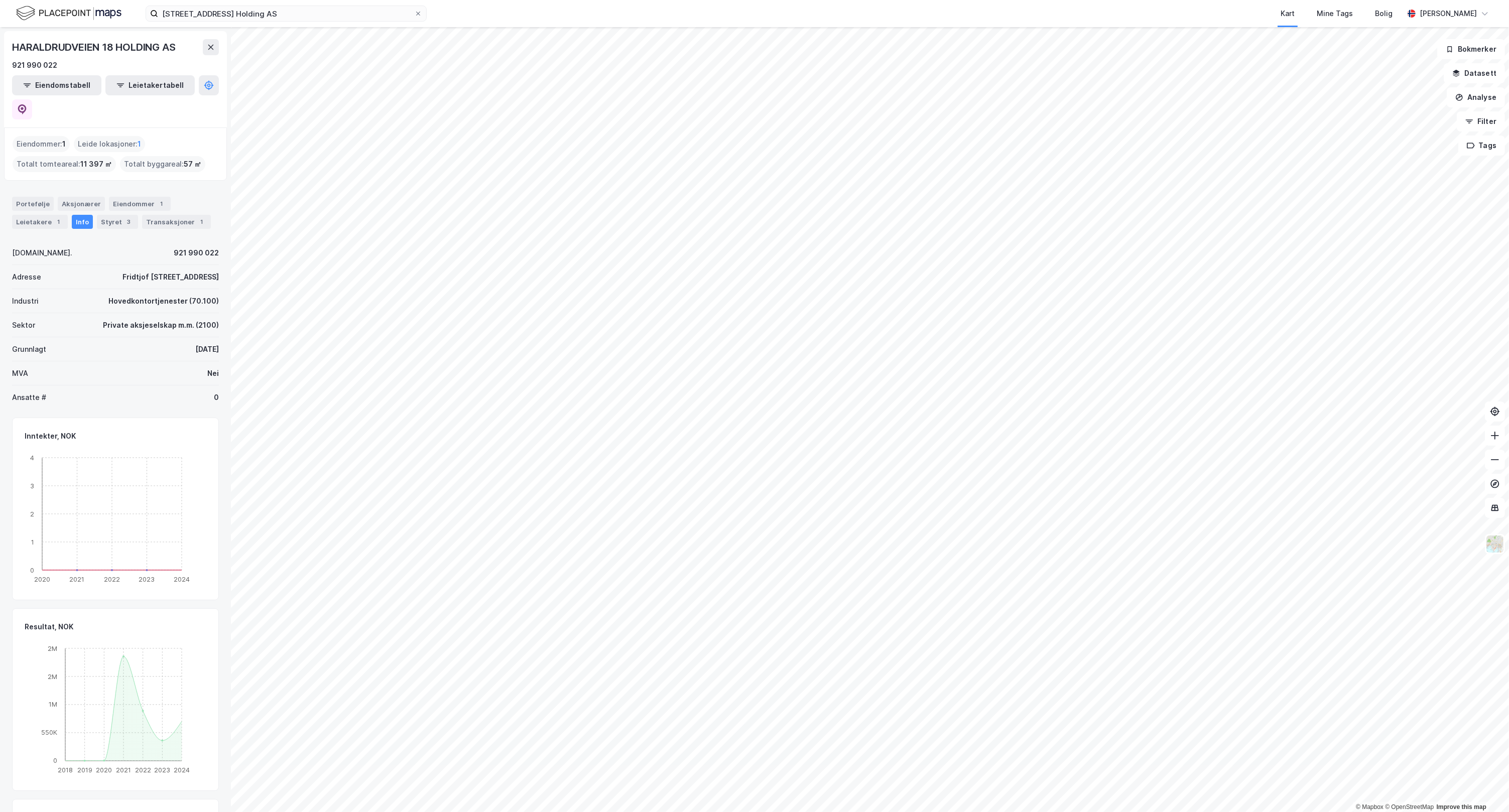
click at [88, 215] on div "Info" at bounding box center [83, 222] width 21 height 14
click at [135, 197] on div "Eiendommer 1" at bounding box center [139, 204] width 62 height 14
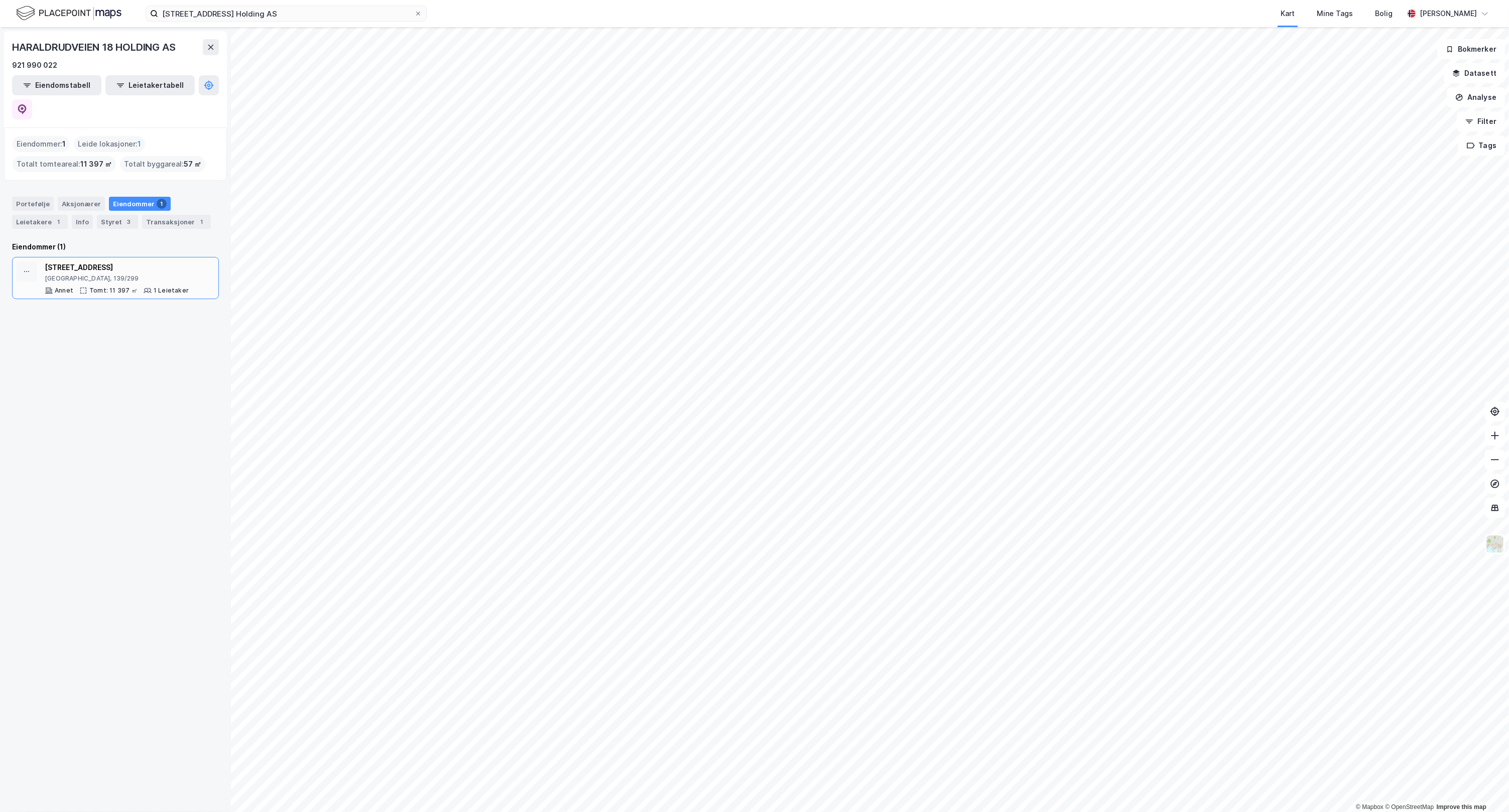
click at [132, 275] on div "[GEOGRAPHIC_DATA], 139/299" at bounding box center [117, 279] width 144 height 8
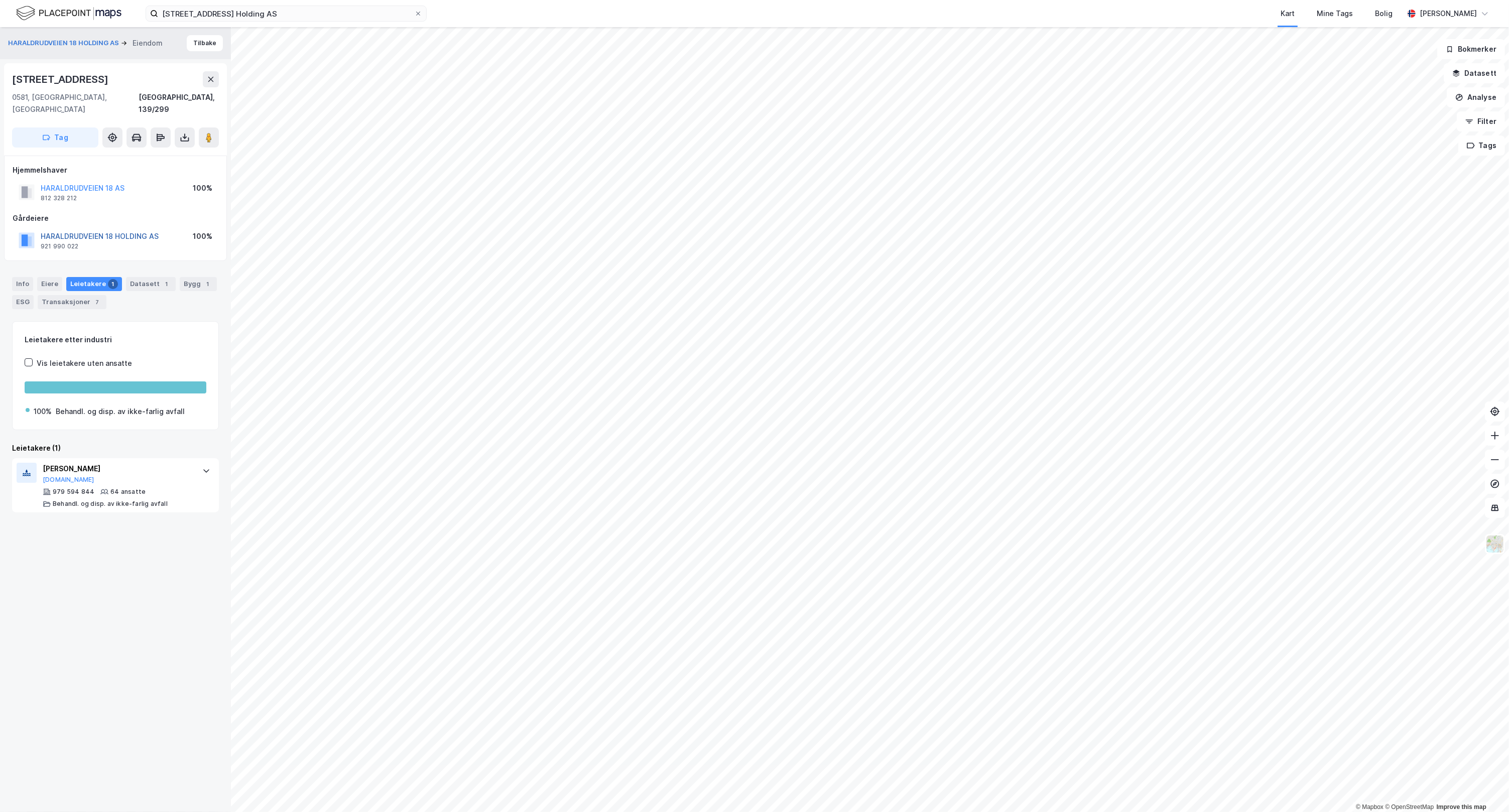
click at [0, 0] on button "HARALDRUDVEIEN 18 HOLDING AS" at bounding box center [0, 0] width 0 height 0
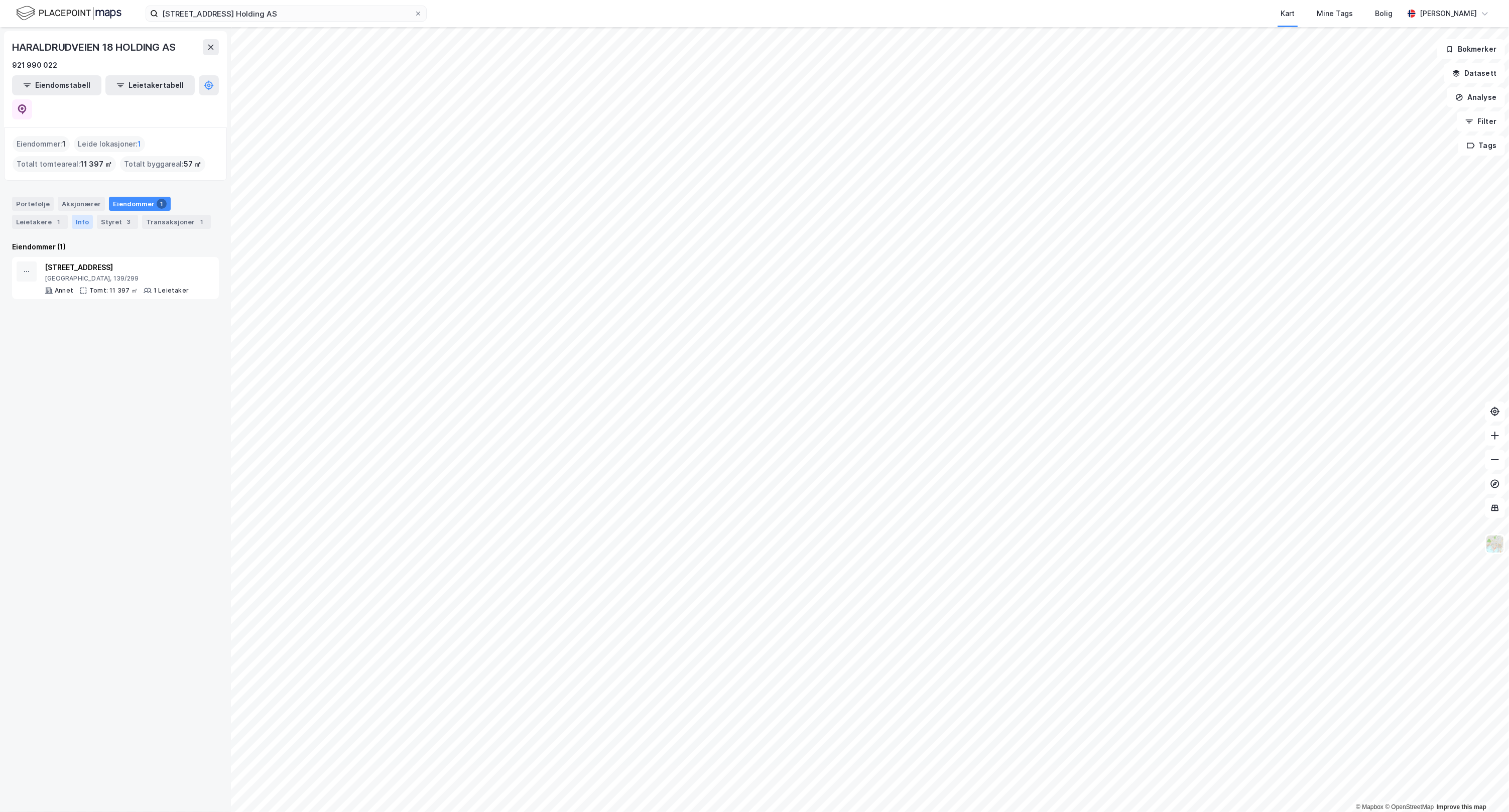
click at [76, 215] on div "Info" at bounding box center [83, 222] width 21 height 14
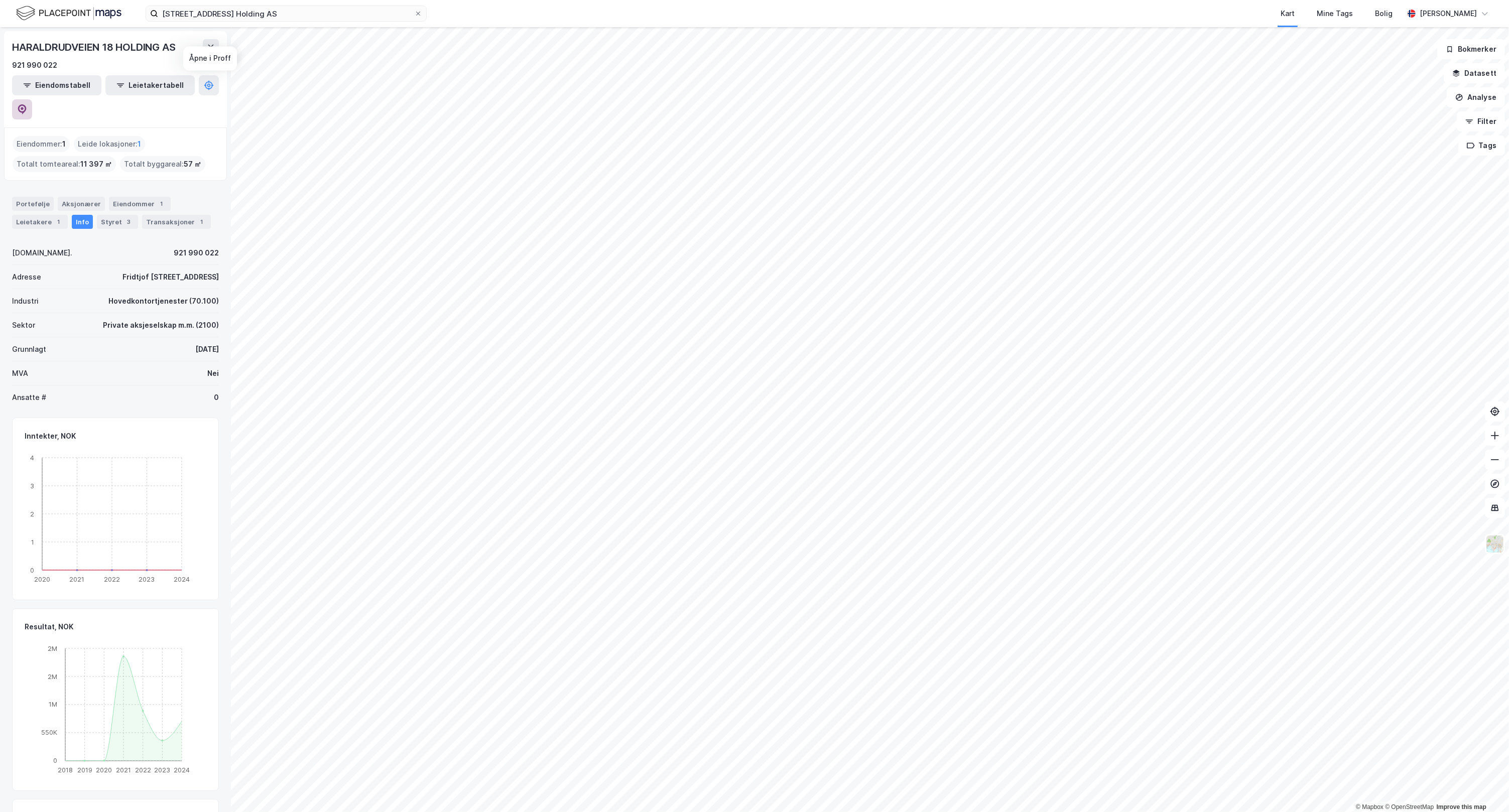
click at [27, 104] on icon at bounding box center [22, 109] width 10 height 10
